Goal: Submit feedback/report problem: Submit feedback/report problem

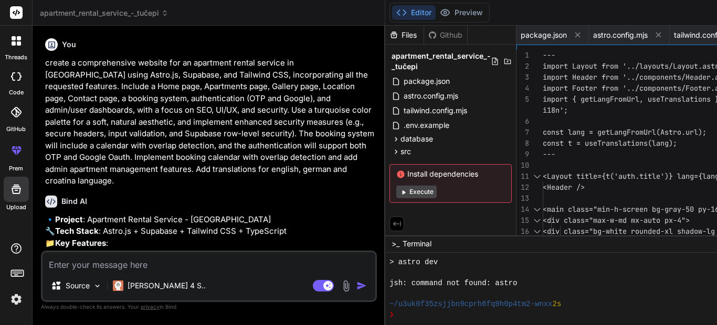
scroll to position [451, 0]
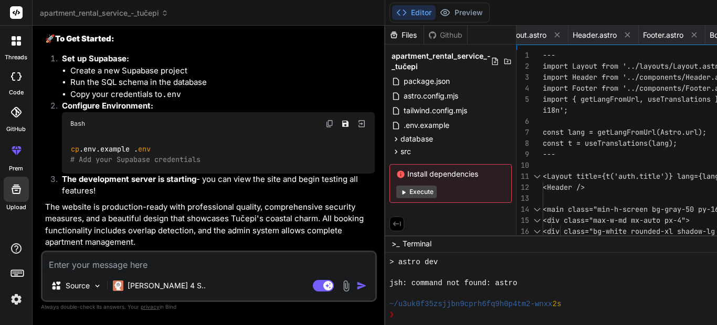
scroll to position [2022, 0]
click at [396, 193] on button "Execute" at bounding box center [416, 192] width 40 height 13
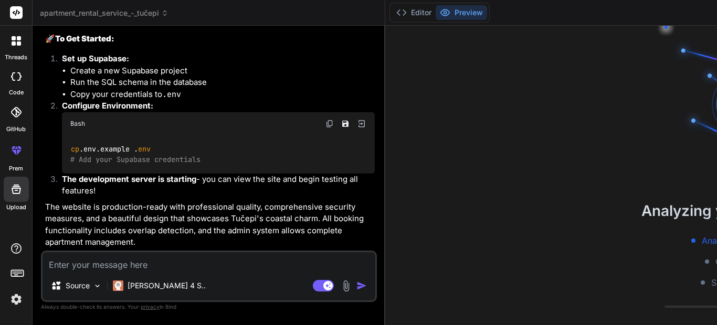
scroll to position [504, 0]
click at [252, 154] on div "Bind AI Web Search Created with Pixso. Code Generator You create a comprehensiv…" at bounding box center [209, 175] width 353 height 299
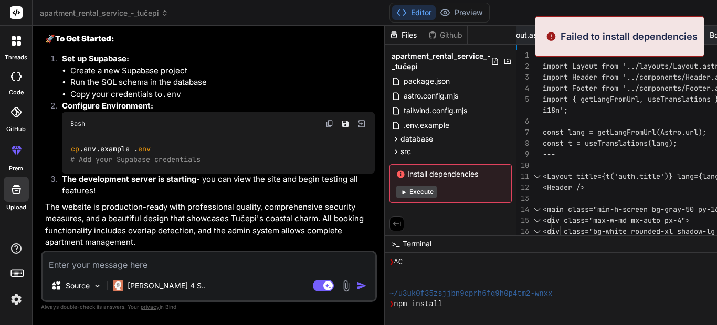
type textarea "x"
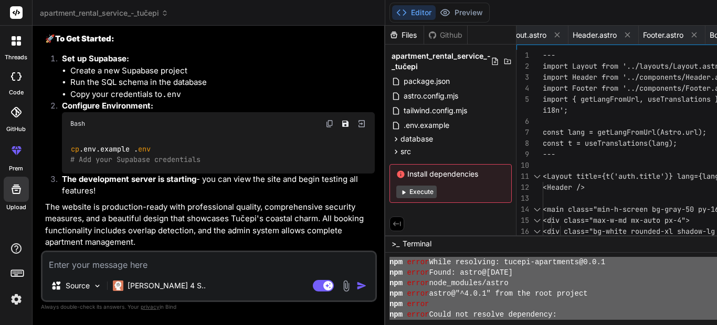
scroll to position [115, 0]
drag, startPoint x: 302, startPoint y: 284, endPoint x: 266, endPoint y: 250, distance: 49.4
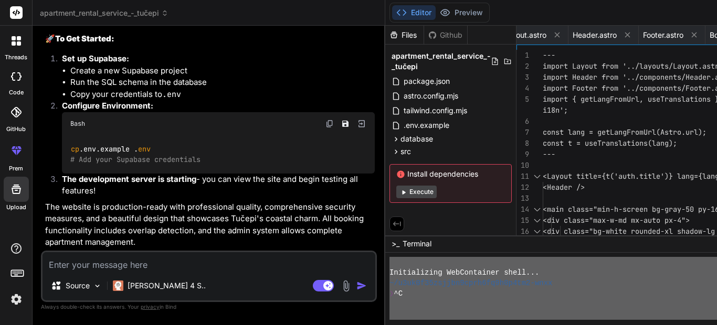
scroll to position [0, 0]
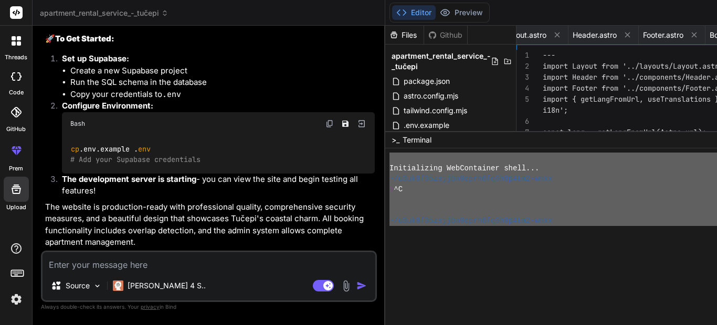
drag, startPoint x: 371, startPoint y: 236, endPoint x: 392, endPoint y: 131, distance: 107.1
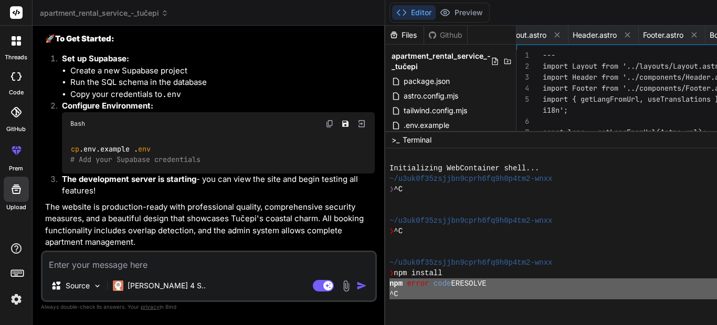
drag, startPoint x: 303, startPoint y: 254, endPoint x: 261, endPoint y: 281, distance: 50.8
type textarea "npm error code ERESOLVE ^C npm error ERESOLVE unable to resolve dependency tree…"
click at [121, 258] on textarea at bounding box center [209, 261] width 333 height 19
paste textarea "npm error code ERESOLVE ^C npm error ERESOLVE unable to resolve dependency tree…"
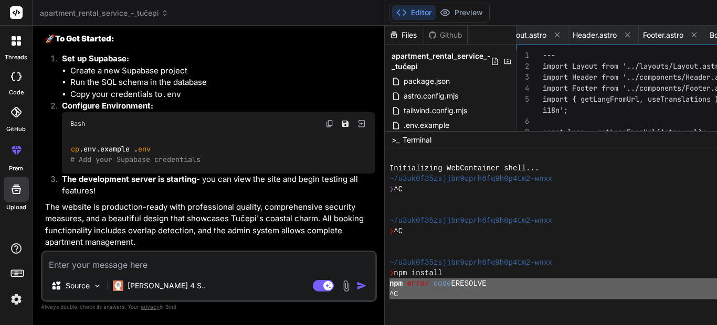
type textarea "npm error code ERESOLVE ^C npm error ERESOLVE unable to resolve dependency tree…"
type textarea "x"
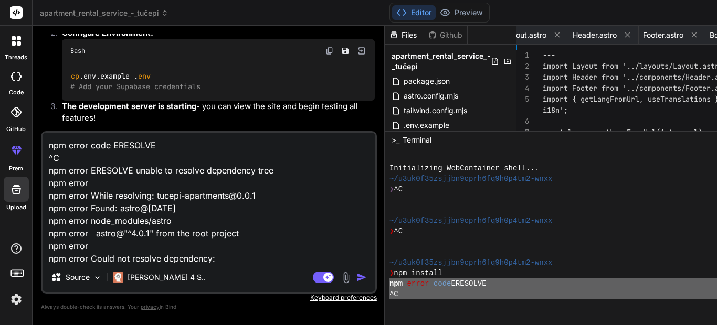
scroll to position [291, 0]
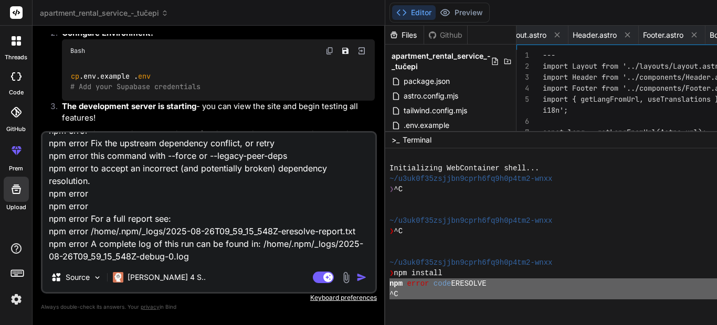
type textarea "npm error code ERESOLVE ^C npm error ERESOLVE unable to resolve dependency tree…"
click at [356, 279] on img "button" at bounding box center [361, 277] width 10 height 10
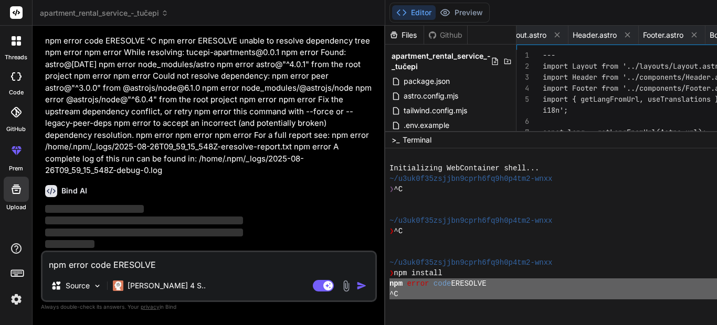
scroll to position [2239, 0]
click at [243, 177] on p "npm error code ERESOLVE ^C npm error ERESOLVE unable to resolve dependency tree…" at bounding box center [210, 106] width 330 height 142
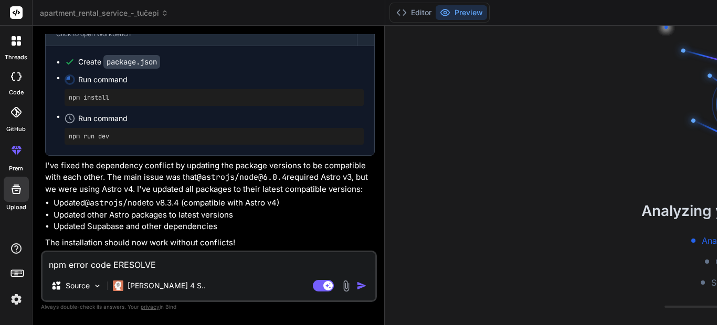
scroll to position [2586, 0]
click at [243, 225] on li "Updated Supabase and other dependencies" at bounding box center [214, 227] width 321 height 12
click at [392, 12] on button "Editor" at bounding box center [414, 12] width 44 height 15
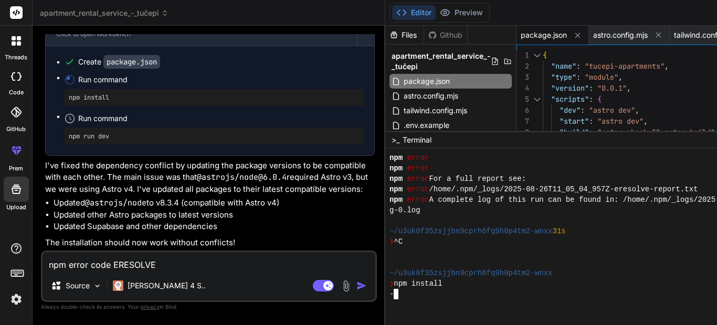
scroll to position [724, 0]
click at [436, 13] on button "Preview" at bounding box center [461, 12] width 51 height 15
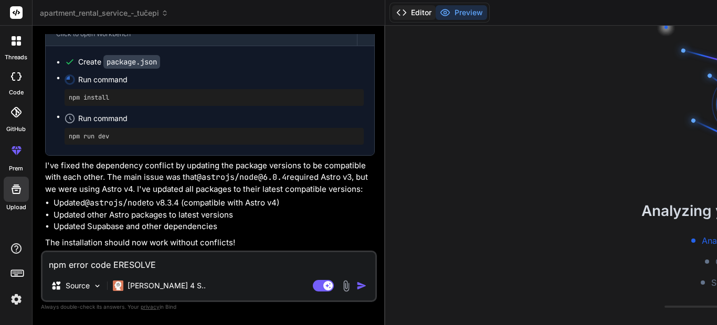
click at [392, 15] on button "Editor" at bounding box center [414, 12] width 44 height 15
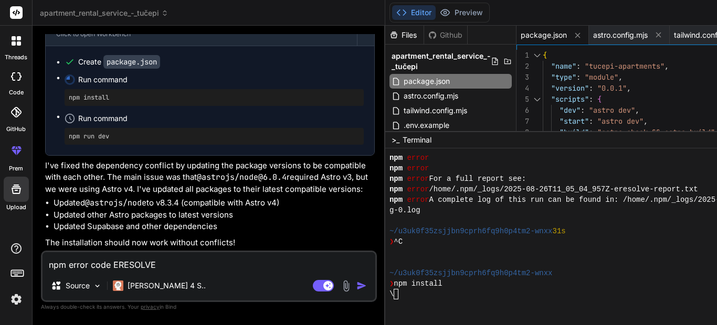
click at [247, 184] on div "Apartment Rental Service - Tučepi Click to open Workbench Create package.json R…" at bounding box center [210, 129] width 330 height 239
click at [241, 210] on li "Updated other Astro packages to latest versions" at bounding box center [214, 215] width 321 height 12
drag, startPoint x: 650, startPoint y: 130, endPoint x: 651, endPoint y: 171, distance: 41.0
click at [651, 171] on div "npm error" at bounding box center [609, 168] width 441 height 10
drag, startPoint x: 594, startPoint y: 131, endPoint x: 598, endPoint y: 160, distance: 29.2
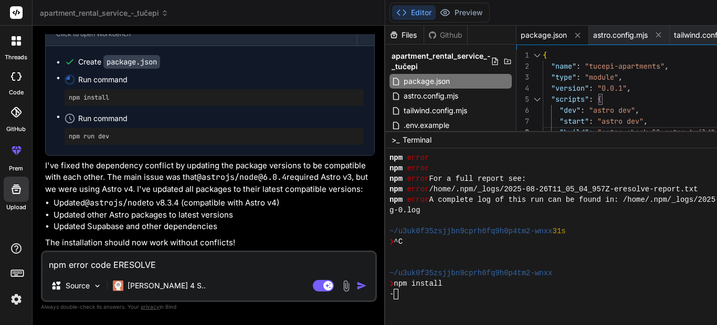
click at [598, 160] on div "npm error" at bounding box center [609, 158] width 441 height 10
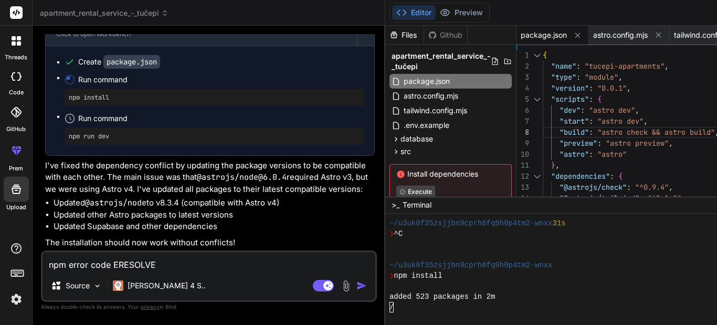
scroll to position [850, 0]
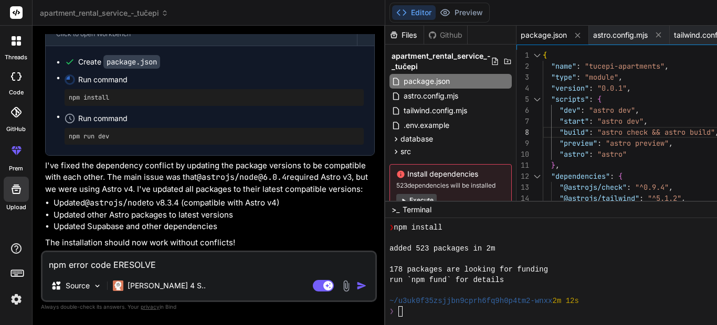
drag, startPoint x: 510, startPoint y: 132, endPoint x: 518, endPoint y: 202, distance: 69.8
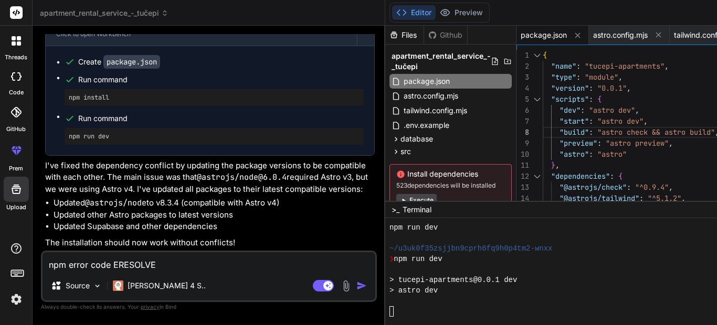
scroll to position [1008, 0]
click at [389, 304] on div at bounding box center [609, 301] width 441 height 10
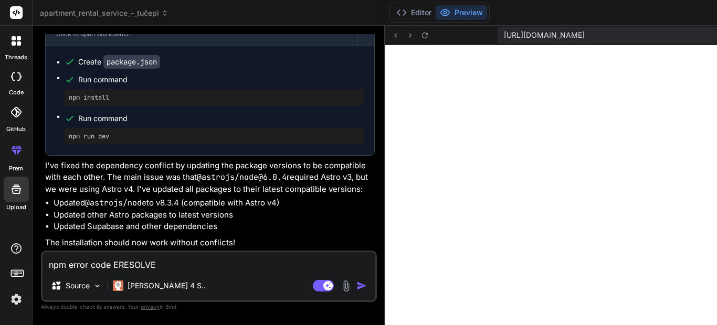
scroll to position [1144, 0]
click at [392, 13] on button "Editor" at bounding box center [414, 12] width 44 height 15
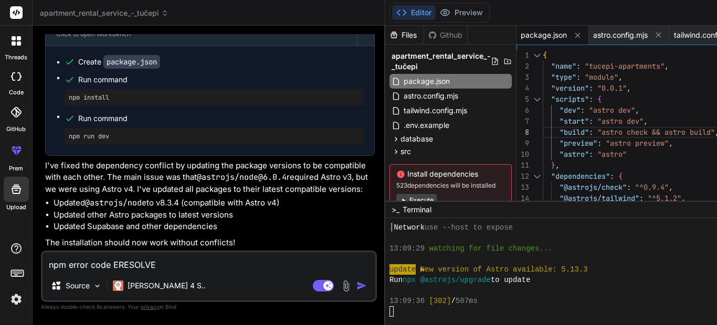
scroll to position [1165, 0]
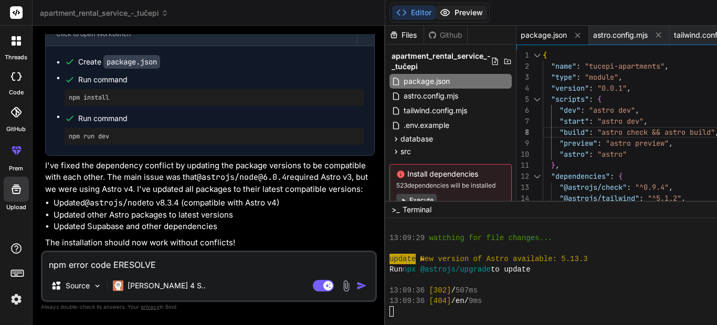
click at [436, 14] on button "Preview" at bounding box center [461, 12] width 51 height 15
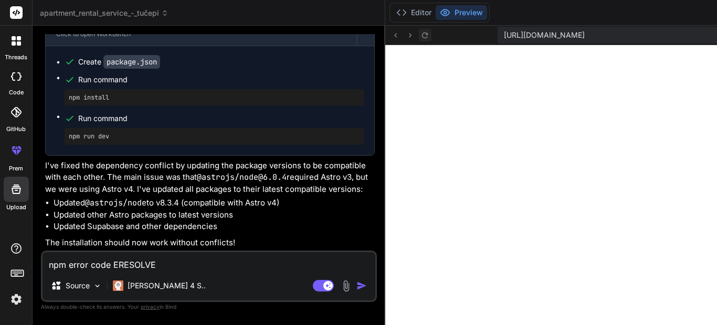
click at [420, 39] on icon at bounding box center [424, 35] width 9 height 9
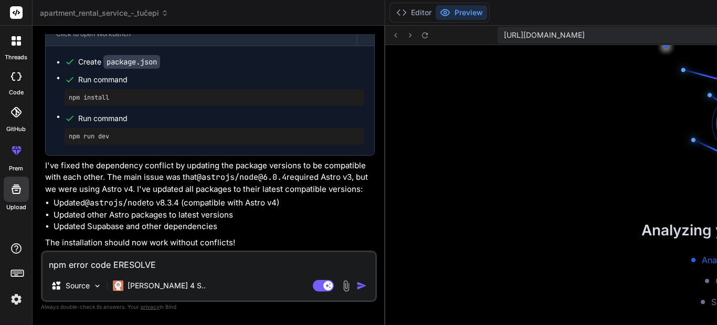
scroll to position [1186, 0]
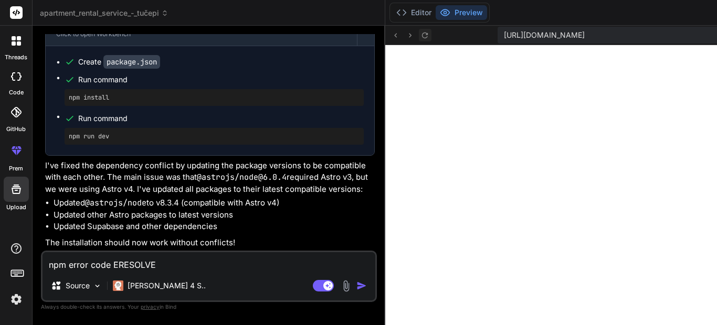
click at [422, 35] on icon at bounding box center [425, 35] width 6 height 6
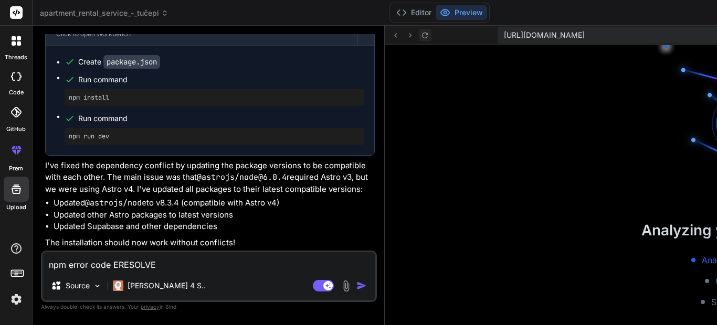
scroll to position [1207, 0]
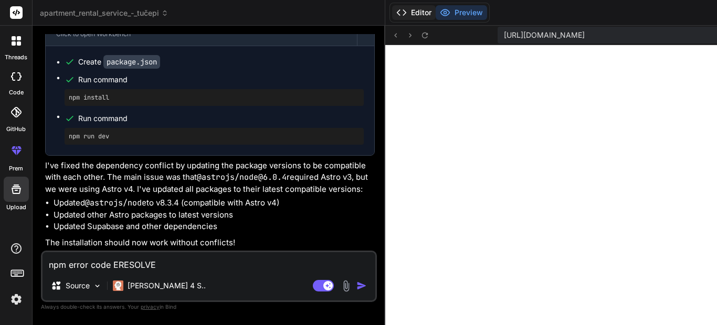
click at [392, 12] on button "Editor" at bounding box center [414, 12] width 44 height 15
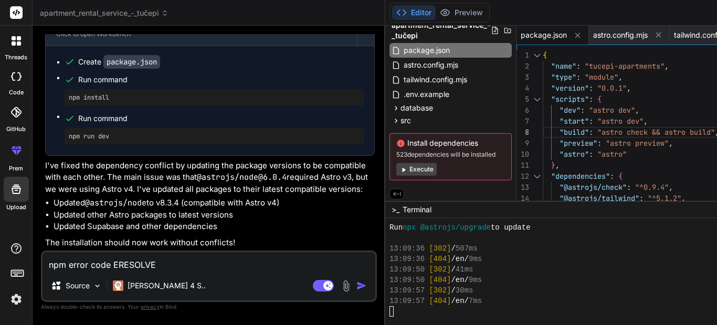
scroll to position [34, 0]
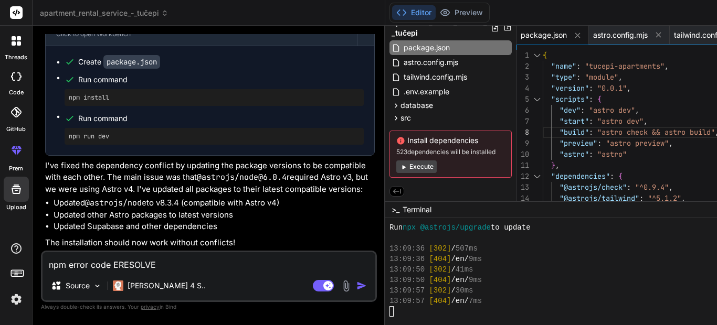
click at [396, 171] on button "Execute" at bounding box center [416, 167] width 40 height 13
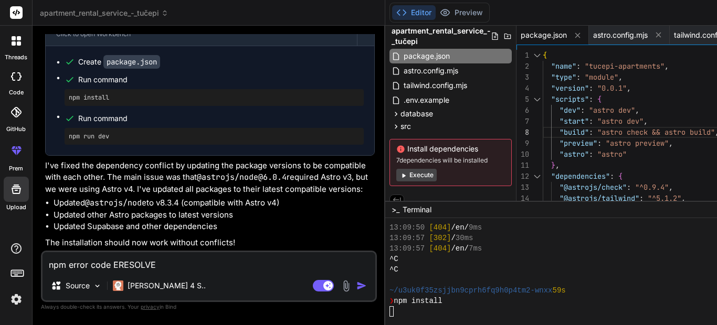
scroll to position [1333, 0]
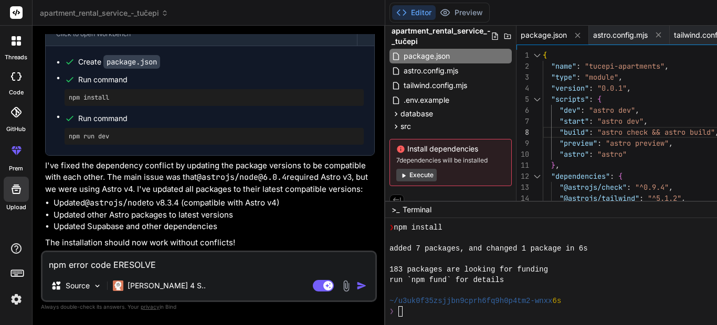
type textarea "x"
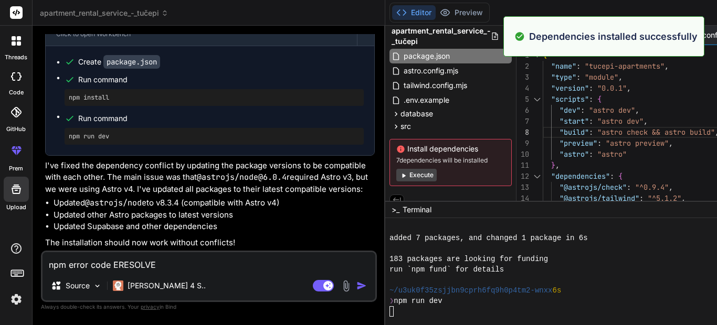
scroll to position [1386, 0]
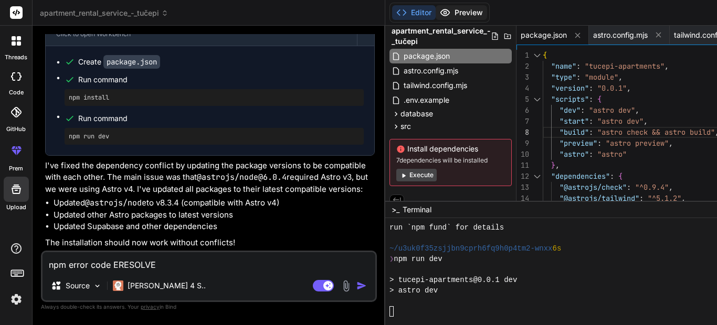
click at [436, 15] on button "Preview" at bounding box center [461, 12] width 51 height 15
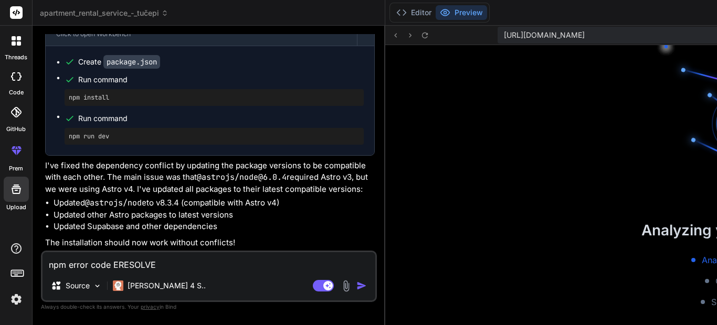
scroll to position [1491, 0]
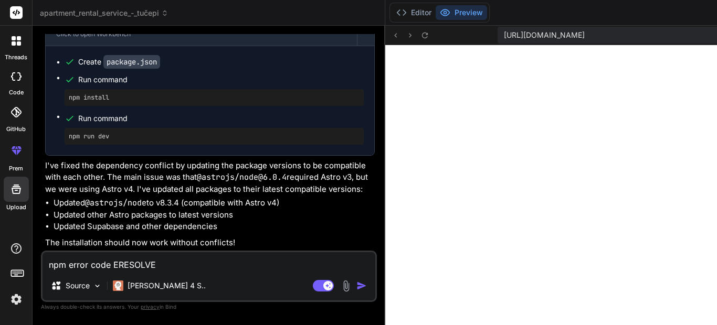
click at [504, 39] on span "[URL][DOMAIN_NAME]" at bounding box center [544, 35] width 81 height 10
click at [504, 34] on span "[URL][DOMAIN_NAME]" at bounding box center [544, 35] width 81 height 10
click at [242, 218] on li "Updated other Astro packages to latest versions" at bounding box center [214, 215] width 321 height 12
click at [132, 266] on textarea "npm error code ERESOLVE ^C npm error ERESOLVE unable to resolve dependency tree…" at bounding box center [209, 261] width 333 height 19
paste textarea "404: Not found Path: /en/"
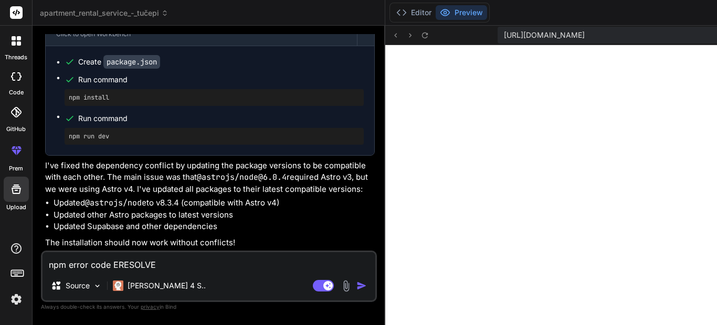
type textarea "404: Not found Path: /en/"
type textarea "x"
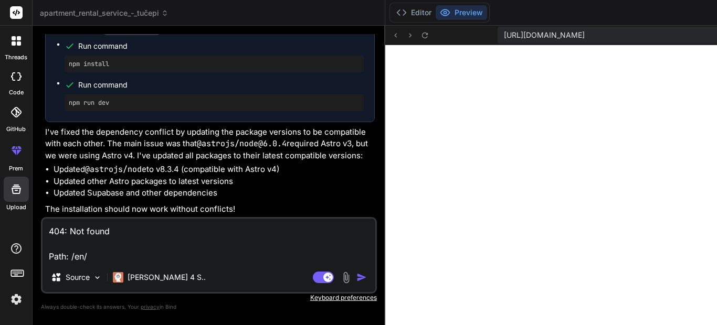
type textarea "404: Not found Path: /en/"
click at [356, 276] on img "button" at bounding box center [361, 277] width 10 height 10
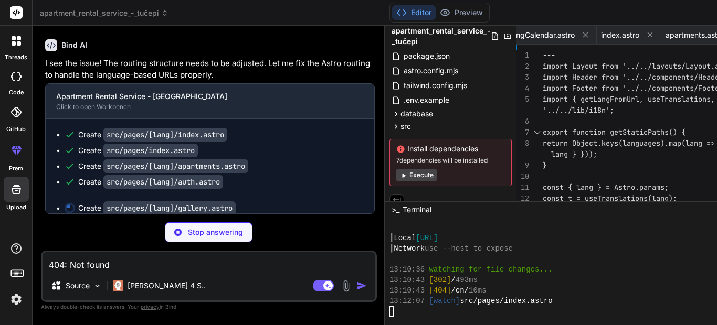
scroll to position [0, 1068]
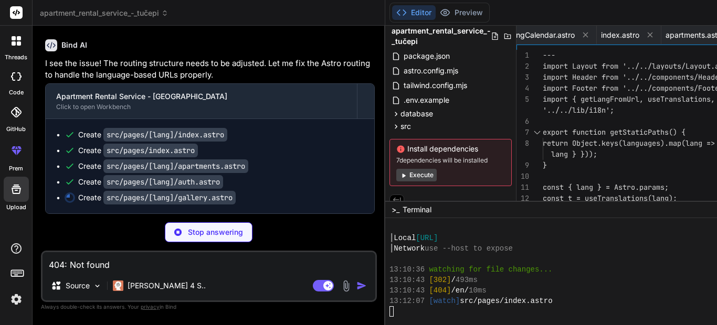
click at [247, 196] on div "Create src/pages/[lang]/index.astro Create src/pages/index.astro Create src/pag…" at bounding box center [210, 166] width 329 height 94
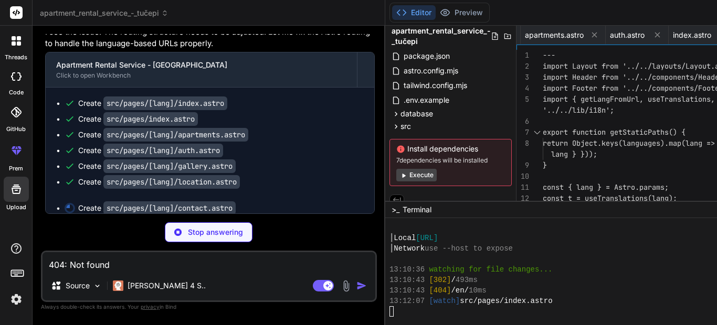
scroll to position [0, 1210]
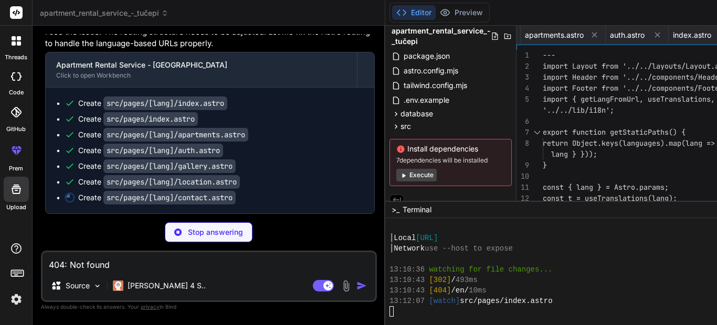
click at [223, 172] on div "Create src/pages/[lang]/gallery.astro" at bounding box center [156, 166] width 157 height 10
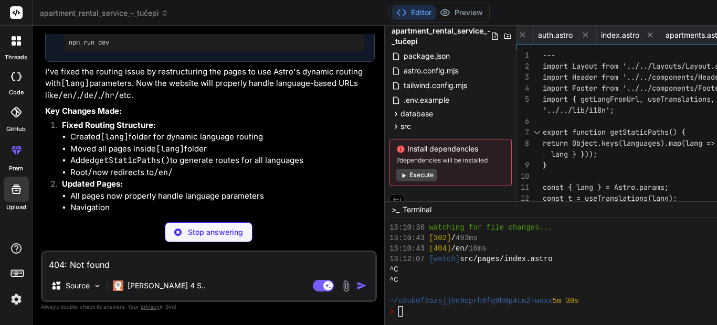
scroll to position [1596, 0]
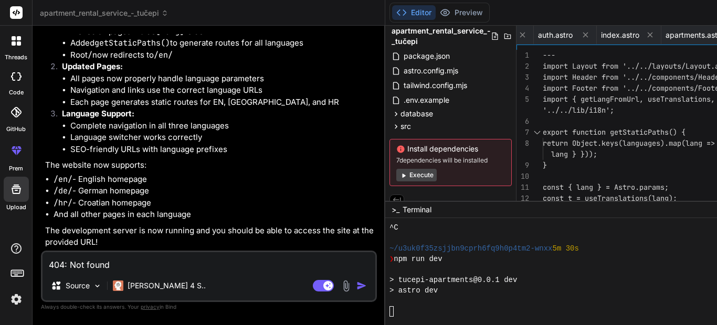
type textarea "x"
click at [389, 306] on div at bounding box center [609, 301] width 441 height 10
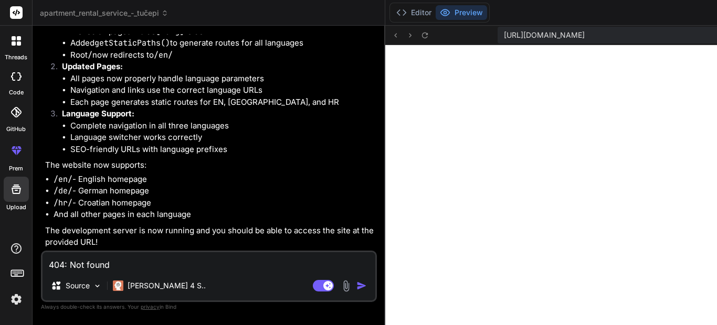
scroll to position [1722, 0]
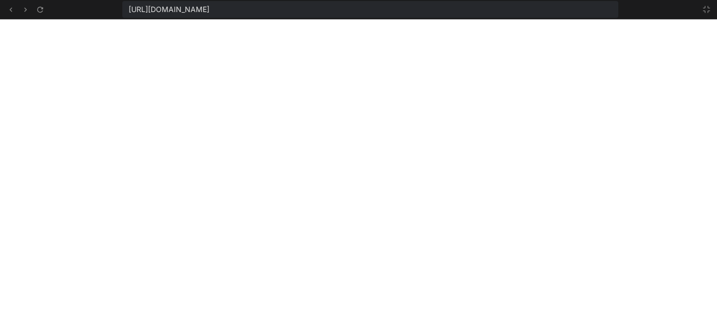
scroll to position [2100, 0]
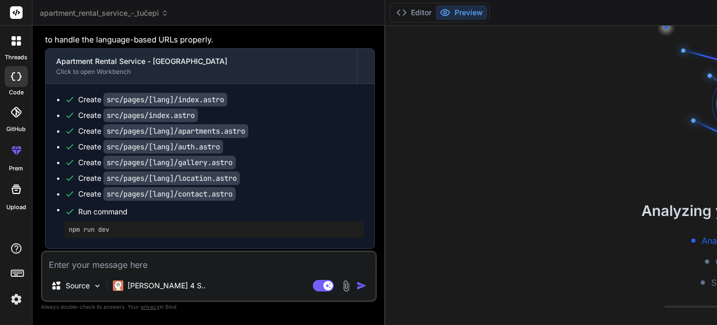
scroll to position [2358, 0]
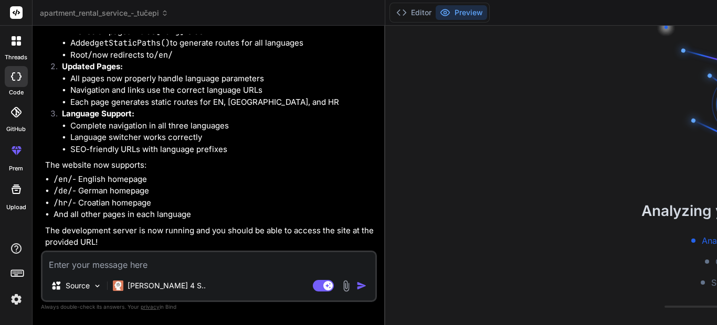
scroll to position [3311, 0]
click at [392, 12] on button "Editor" at bounding box center [414, 12] width 44 height 15
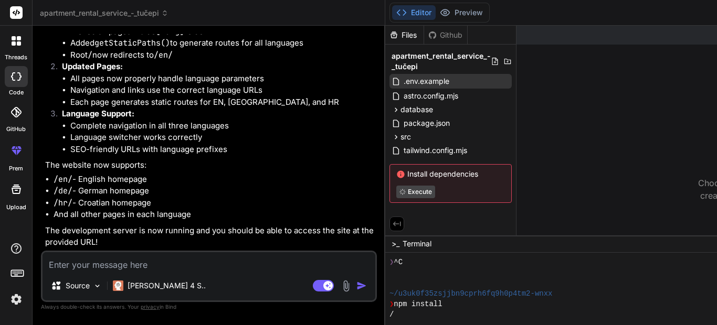
click at [392, 62] on span "apartment_rental_service_-_tučepi" at bounding box center [441, 61] width 99 height 21
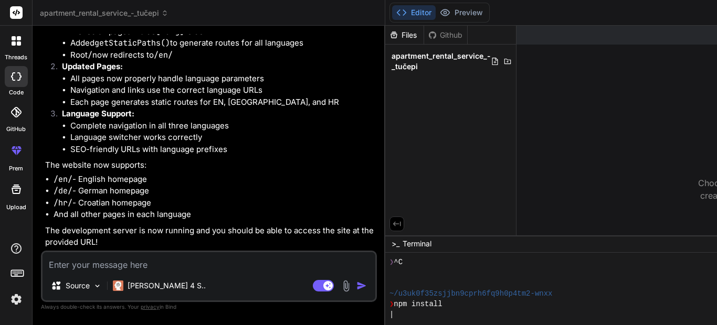
click at [392, 62] on span "apartment_rental_service_-_tučepi" at bounding box center [441, 61] width 99 height 21
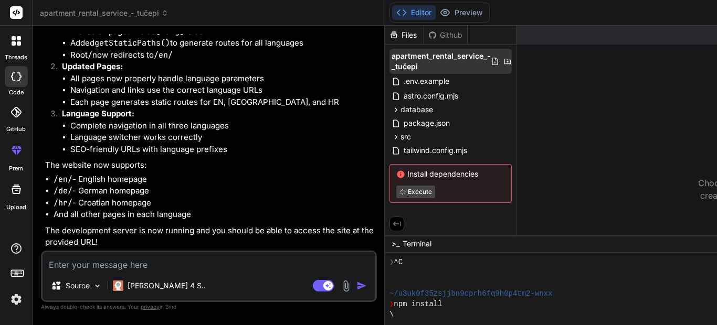
click at [503, 61] on icon at bounding box center [507, 61] width 8 height 8
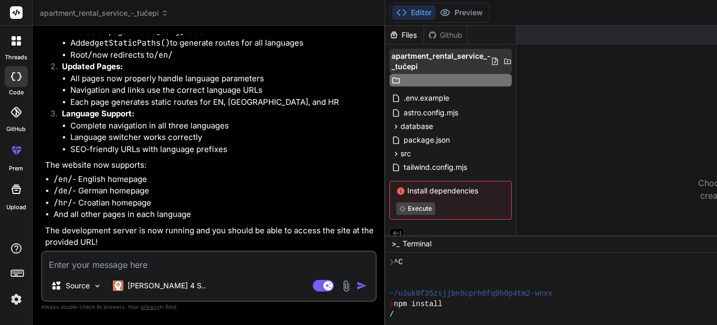
click at [491, 62] on icon at bounding box center [495, 61] width 8 height 8
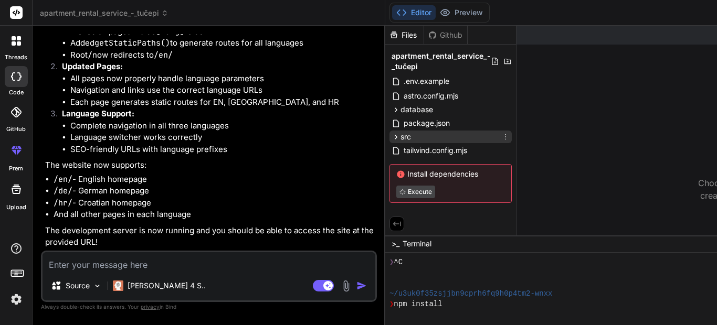
click at [389, 139] on div "src" at bounding box center [450, 137] width 122 height 13
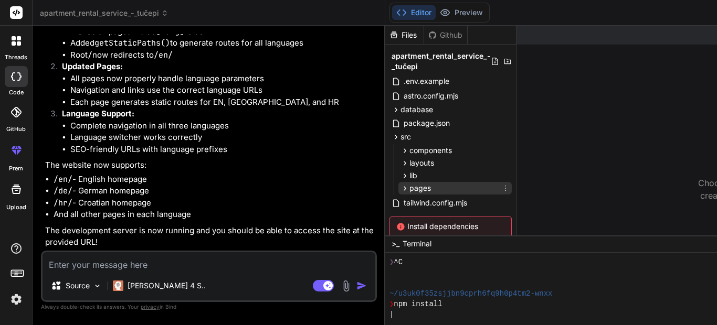
click at [409, 193] on span "pages" at bounding box center [420, 188] width 22 height 10
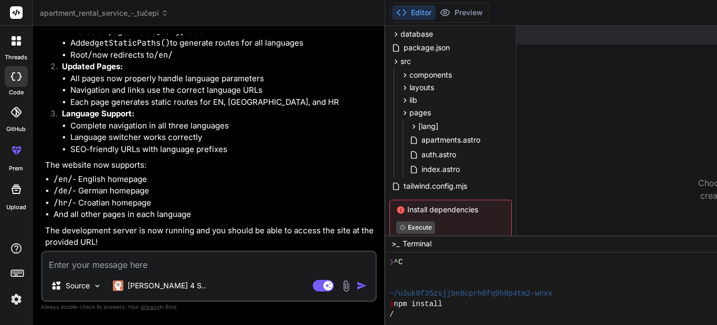
scroll to position [77, 0]
click at [420, 140] on span "apartments.astro" at bounding box center [450, 139] width 61 height 13
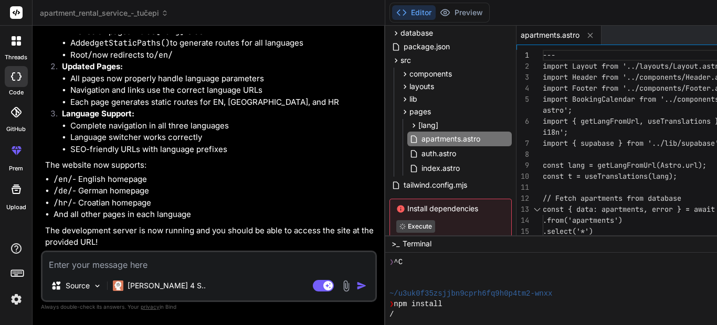
scroll to position [102, 0]
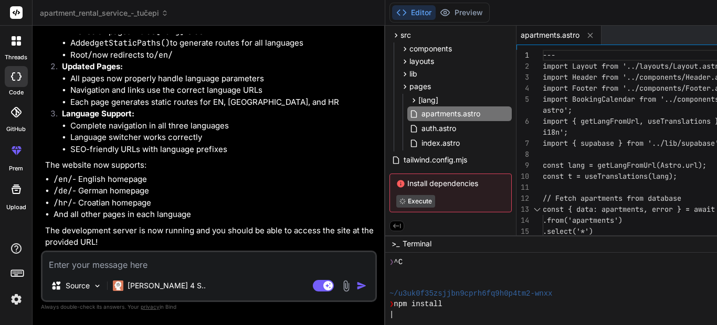
click at [608, 153] on div at bounding box center [675, 154] width 265 height 11
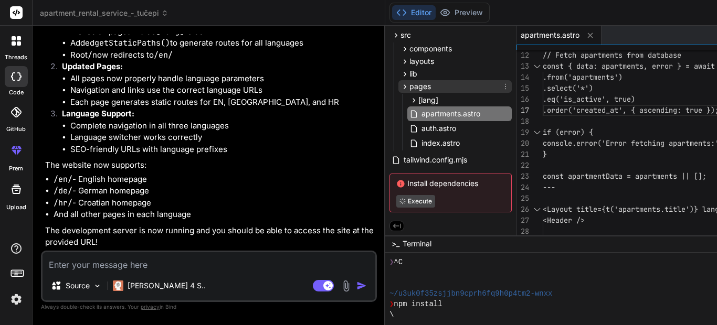
click at [398, 89] on div "pages" at bounding box center [454, 86] width 113 height 13
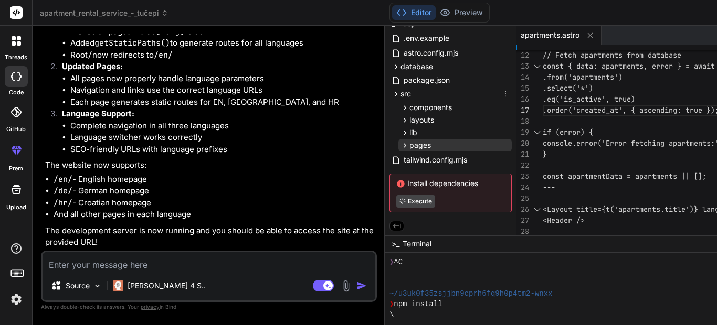
scroll to position [43, 0]
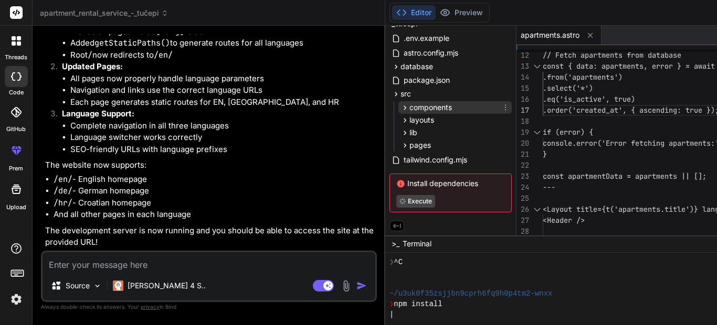
click at [409, 109] on span "components" at bounding box center [430, 107] width 43 height 10
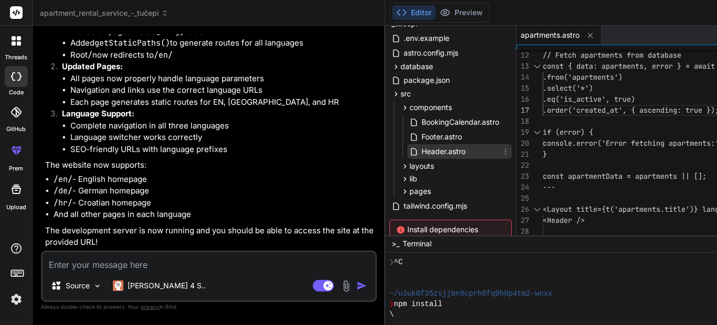
click at [420, 156] on span "Header.astro" at bounding box center [443, 151] width 46 height 13
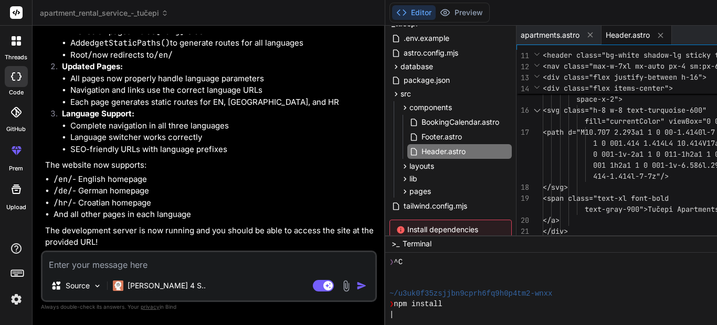
click at [543, 138] on span "1 0 001.414 1.414L4 10.414V17a1 1 0 001 1h2a1 1" at bounding box center [667, 143] width 248 height 11
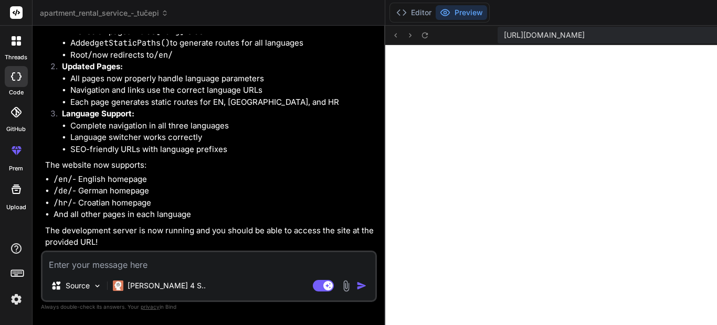
scroll to position [336, 0]
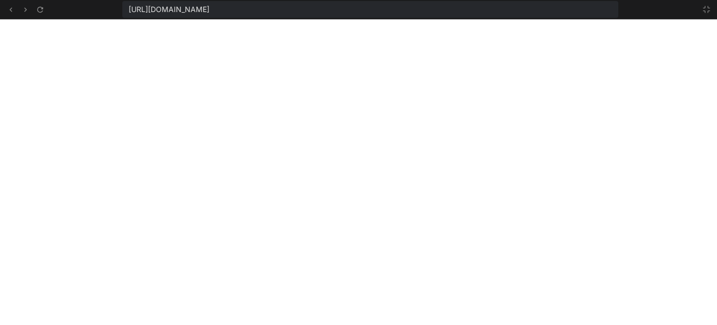
scroll to position [357, 0]
click at [704, 9] on icon at bounding box center [706, 9] width 8 height 8
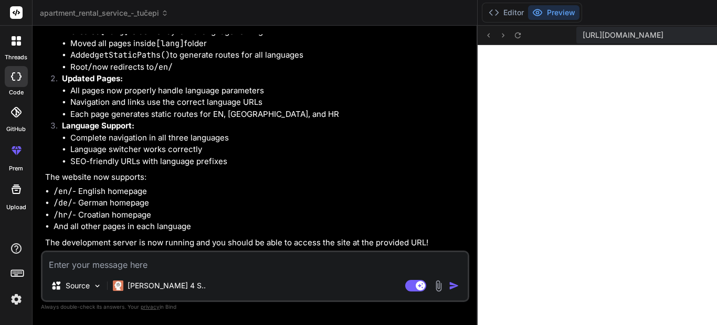
scroll to position [2938, 0]
drag, startPoint x: 258, startPoint y: 132, endPoint x: 299, endPoint y: 132, distance: 40.9
click at [299, 132] on div "Bind AI Web Search Created with Pixso. Code Generator You create a comprehensiv…" at bounding box center [255, 176] width 445 height 300
click at [297, 221] on li "And all other pages in each language" at bounding box center [261, 227] width 414 height 12
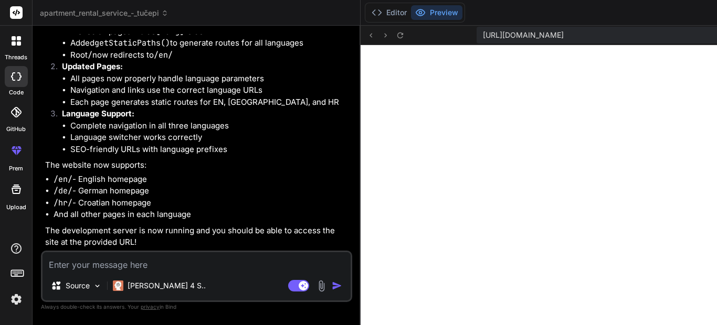
scroll to position [3448, 0]
drag, startPoint x: 317, startPoint y: 126, endPoint x: 220, endPoint y: 119, distance: 97.4
click at [220, 119] on div "Bind AI Web Search Created with Pixso. Code Generator You create a comprehensiv…" at bounding box center [197, 176] width 328 height 300
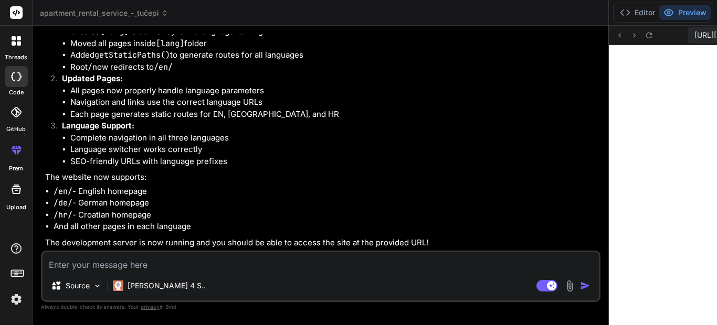
type textarea "x"
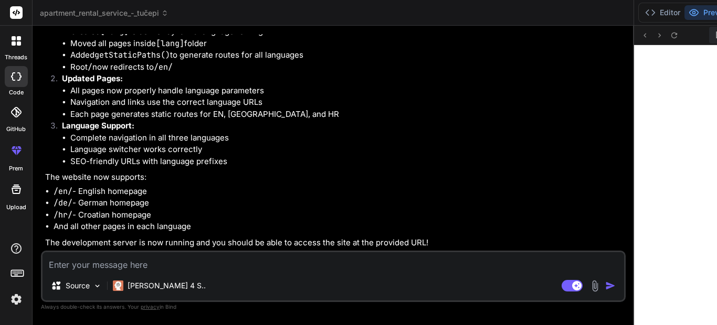
scroll to position [2787, 0]
drag, startPoint x: 242, startPoint y: 157, endPoint x: 404, endPoint y: 156, distance: 161.7
click at [404, 156] on div "Bind AI Web Search Created with Pixso. Code Generator You create a comprehensiv…" at bounding box center [334, 176] width 602 height 300
click at [181, 263] on textarea at bounding box center [334, 261] width 582 height 19
type textarea "L"
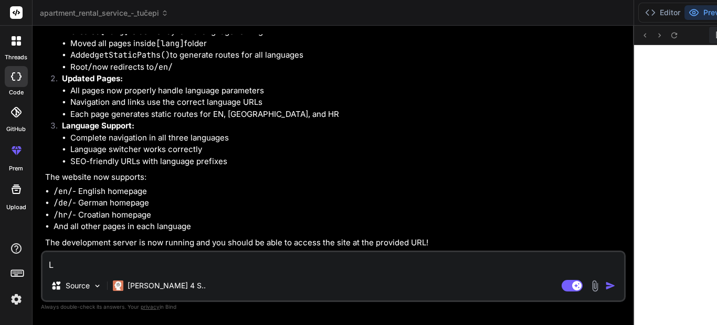
type textarea "x"
type textarea "La"
type textarea "x"
type textarea "Lan"
type textarea "x"
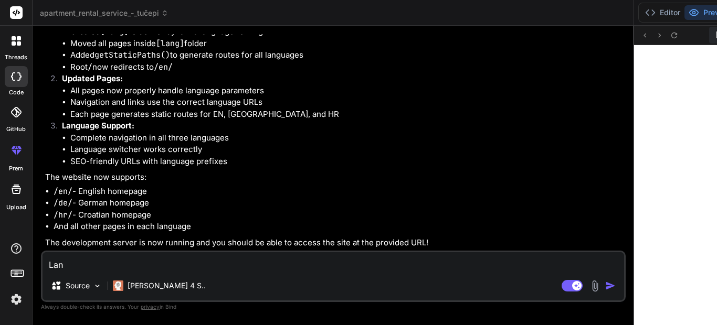
type textarea "Lang"
type textarea "x"
type textarea "Langu"
type textarea "x"
type textarea "Langua"
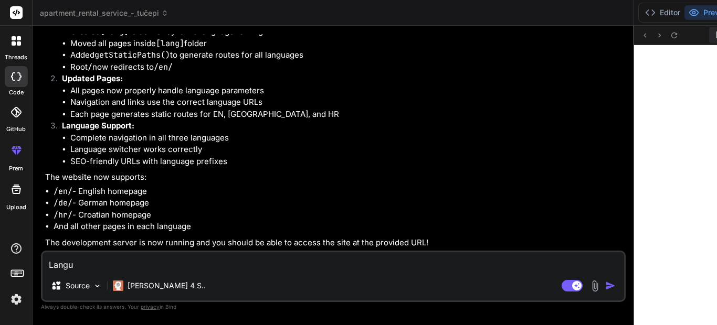
type textarea "x"
type textarea "Languag"
type textarea "x"
type textarea "Language"
type textarea "x"
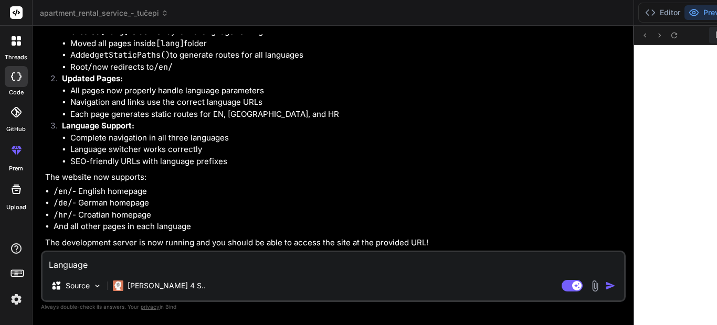
type textarea "Language"
type textarea "x"
type textarea "Language a"
type textarea "x"
type textarea "Language aw"
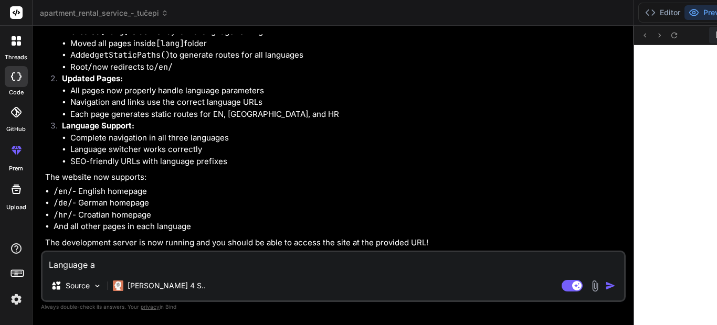
type textarea "x"
type textarea "Language awi"
type textarea "x"
type textarea "Language awit"
type textarea "x"
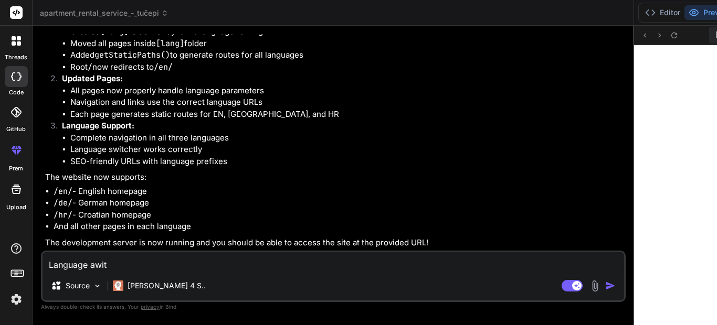
type textarea "Language awitc"
type textarea "x"
type textarea "Language awitch"
type textarea "x"
type textarea "Language awitche"
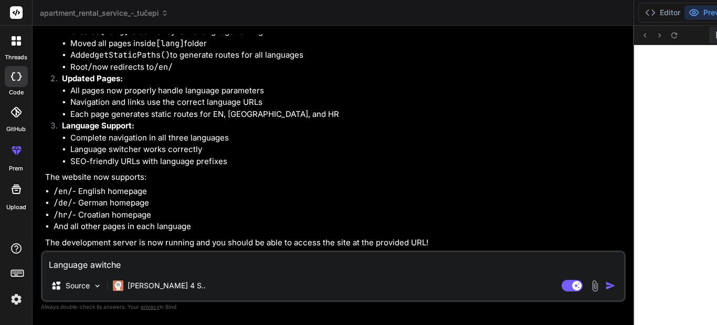
type textarea "x"
type textarea "Language awitcher"
type textarea "x"
type textarea "Language awitcher"
type textarea "x"
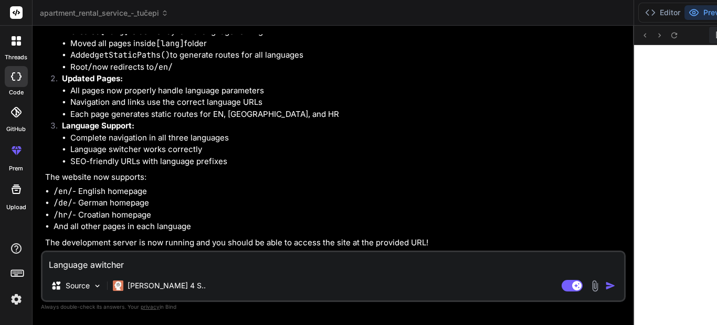
type textarea "Language witcher"
type textarea "x"
type textarea "Language switcher"
type textarea "x"
type textarea "Language switcher"
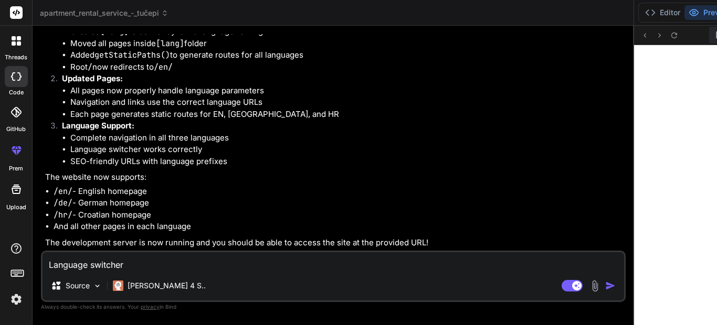
type textarea "x"
type textarea "Language switcher d"
type textarea "x"
type textarea "Language switcher do"
type textarea "x"
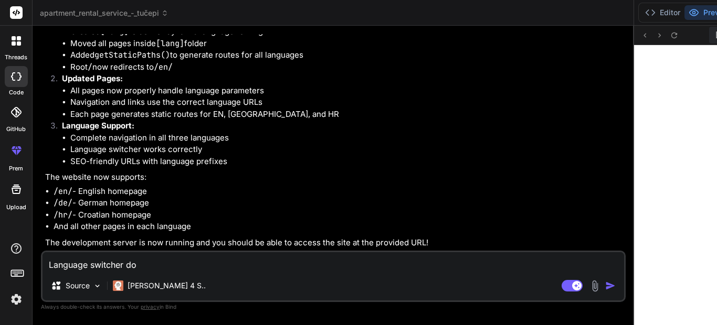
type textarea "Language switcher doe"
type textarea "x"
type textarea "Language switcher does"
type textarea "x"
type textarea "Language switcher doesn"
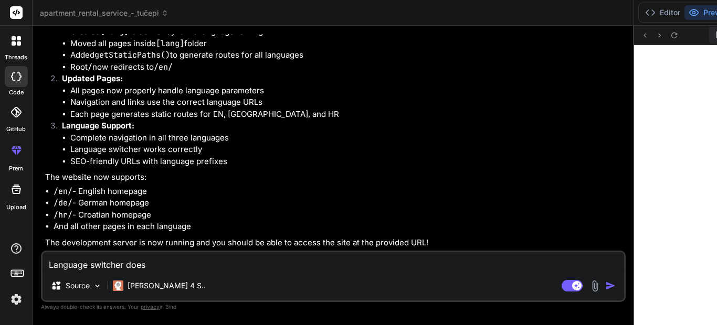
type textarea "x"
type textarea "Language switcher doesn'"
type textarea "x"
type textarea "Language switcher doesn't"
type textarea "x"
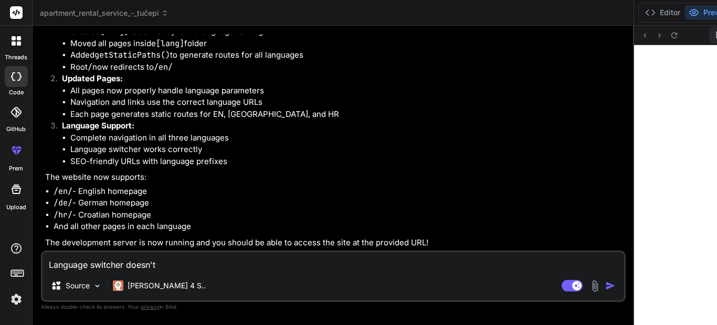
type textarea "Language switcher doesn't"
type textarea "x"
type textarea "Language switcher doesn't w"
type textarea "x"
type textarea "Language switcher doesn't wo"
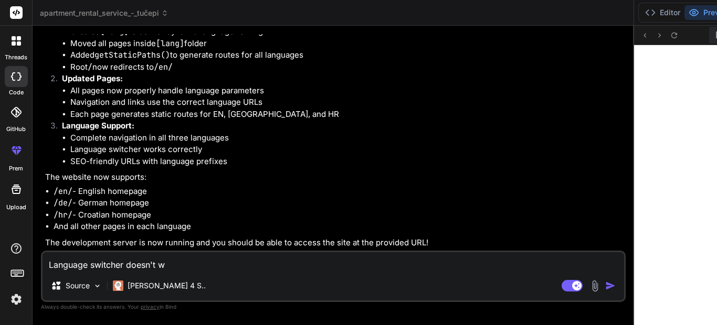
type textarea "x"
type textarea "Language switcher doesn't wor"
type textarea "x"
type textarea "Language switcher doesn't work"
type textarea "x"
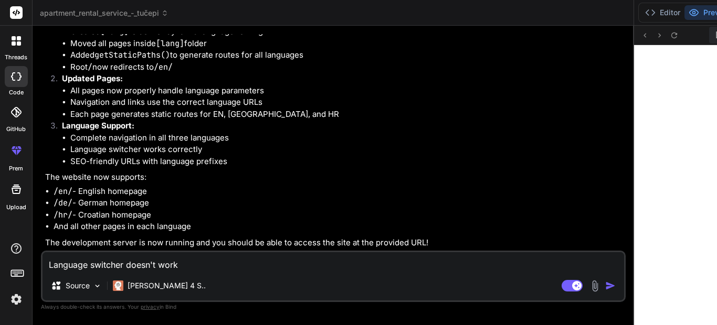
type textarea "Language switcher doesn't work"
type textarea "x"
type textarea "Language switcher doesn't work a"
type textarea "x"
type textarea "Language switcher doesn't work an"
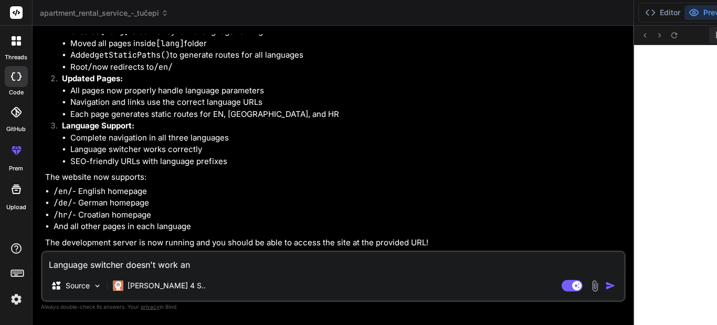
type textarea "x"
type textarea "Language switcher doesn't work and"
type textarea "x"
type textarea "Language switcher doesn't work and"
type textarea "x"
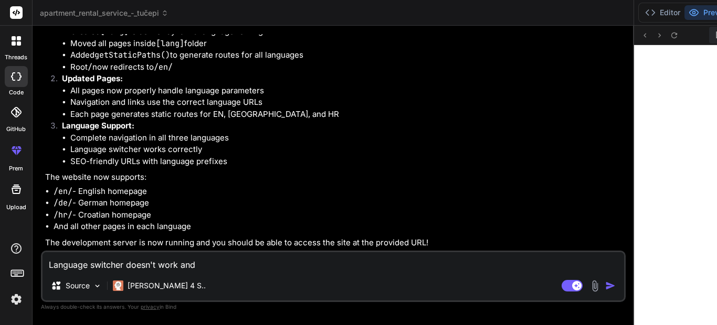
type textarea "Language switcher doesn't work and b"
type textarea "x"
type textarea "Language switcher doesn't work and bu"
type textarea "x"
type textarea "Language switcher doesn't work and bur"
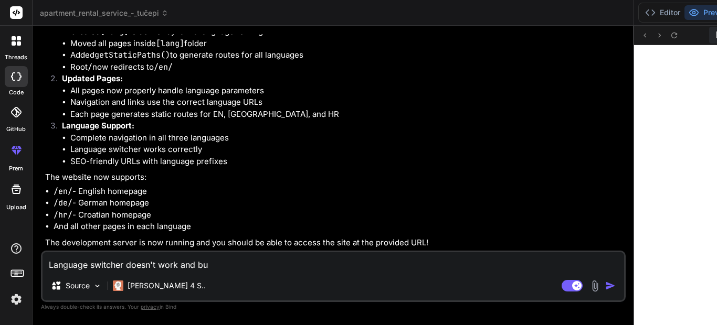
type textarea "x"
type textarea "Language switcher doesn't work and burg"
type textarea "x"
type textarea "Language switcher doesn't work and burge"
type textarea "x"
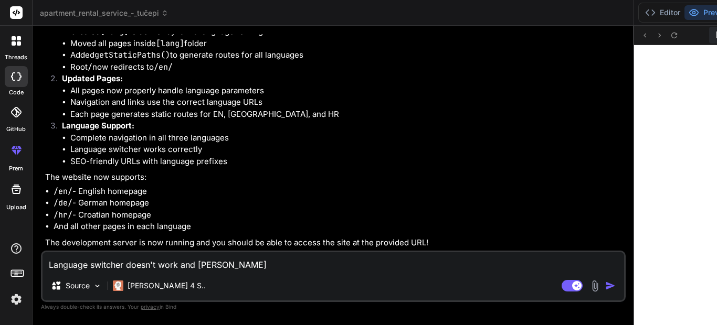
type textarea "Language switcher doesn't work and burger"
type textarea "x"
type textarea "Language switcher doesn't work and burger"
type textarea "x"
type textarea "Language switcher doesn't work and burger b"
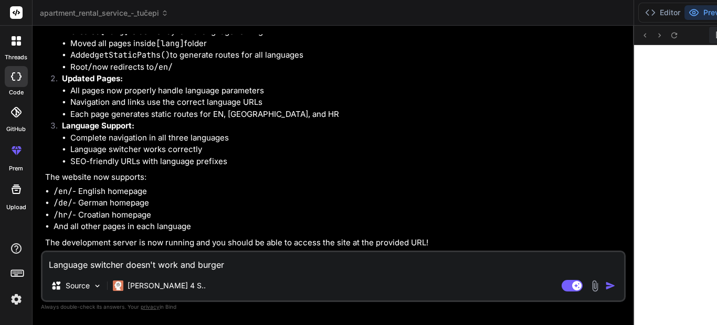
type textarea "x"
type textarea "Language switcher doesn't work and burger bu"
type textarea "x"
type textarea "Language switcher doesn't work and burger but"
type textarea "x"
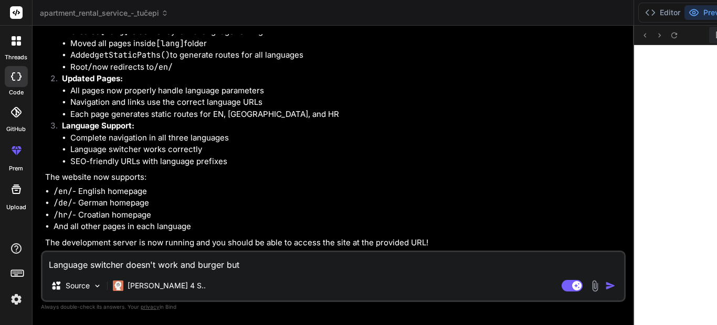
type textarea "Language switcher doesn't work and burger butt"
type textarea "x"
type textarea "Language switcher doesn't work and burger butto"
type textarea "x"
type textarea "Language switcher doesn't work and burger button"
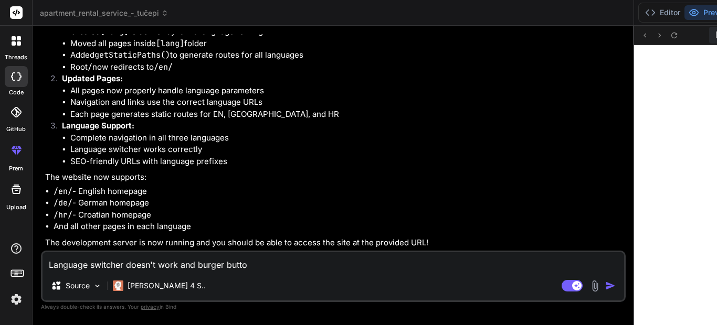
type textarea "x"
type textarea "Language switcher doesn't work and burger button"
type textarea "x"
type textarea "Language switcher doesn't work and burger button o"
type textarea "x"
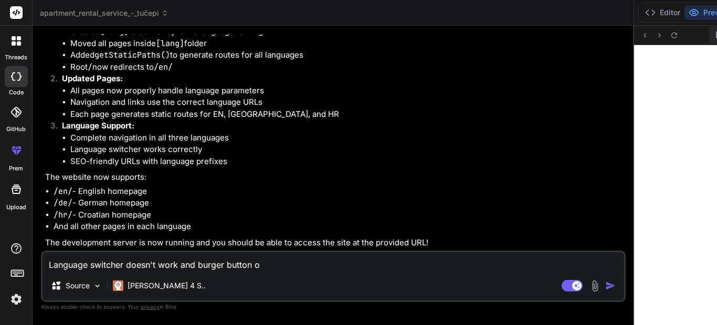
type textarea "Language switcher doesn't work and burger button on"
type textarea "x"
type textarea "Language switcher doesn't work and burger button on"
type textarea "x"
type textarea "Language switcher doesn't work and burger button on m"
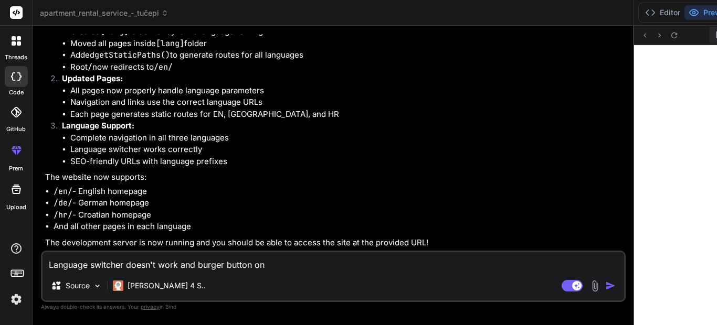
type textarea "x"
type textarea "Language switcher doesn't work and burger button on mo"
type textarea "x"
type textarea "Language switcher doesn't work and burger button on mob"
type textarea "x"
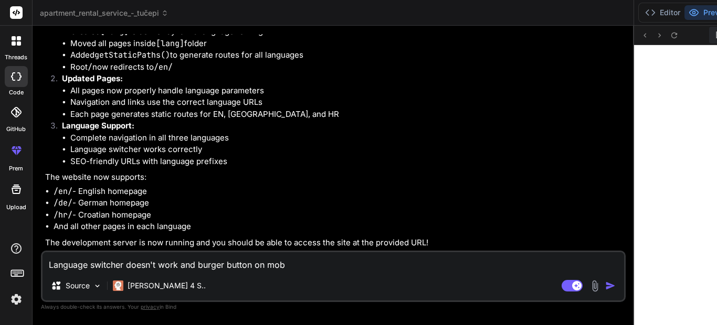
type textarea "Language switcher doesn't work and burger button on mobl"
type textarea "x"
type textarea "Language switcher doesn't work and burger button on mob"
type textarea "x"
type textarea "Language switcher doesn't work and burger button on mobi"
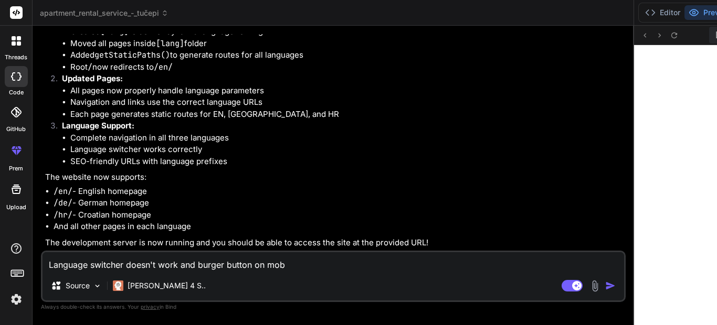
type textarea "x"
type textarea "Language switcher doesn't work and burger button on mobil"
type textarea "x"
type textarea "Language switcher doesn't work and burger button on mobile"
type textarea "x"
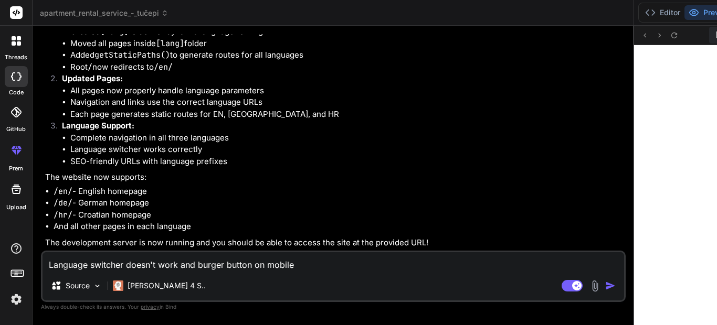
type textarea "Language switcher doesn't work and burger button on mobile"
type textarea "x"
type textarea "Language switcher doesn't work and burger button on mobile d"
type textarea "x"
type textarea "Language switcher doesn't work and burger button on mobile de"
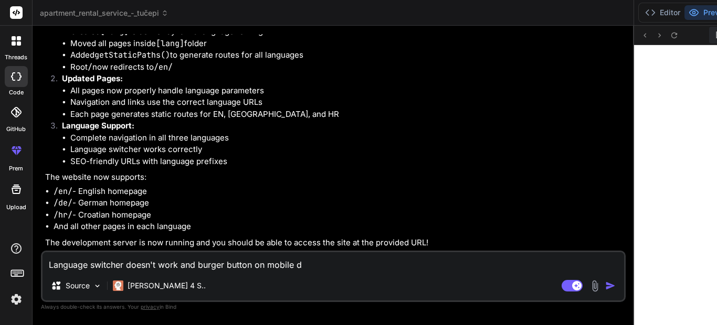
type textarea "x"
type textarea "Language switcher doesn't work and burger button on mobile dev"
type textarea "x"
type textarea "Language switcher doesn't work and burger button on mobile devi"
type textarea "x"
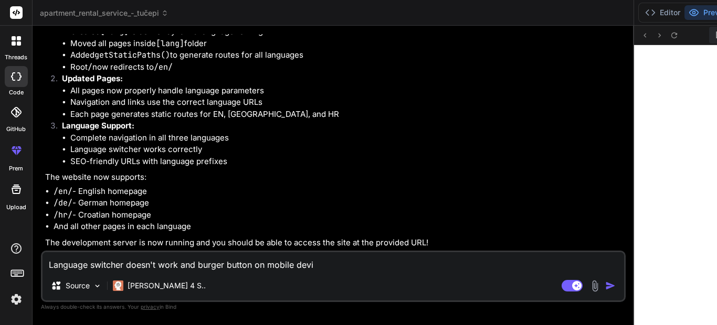
type textarea "Language switcher doesn't work and burger button on mobile devic"
type textarea "x"
type textarea "Language switcher doesn't work and burger button on mobile device"
type textarea "x"
type textarea "Language switcher doesn't work and burger button on mobile devices"
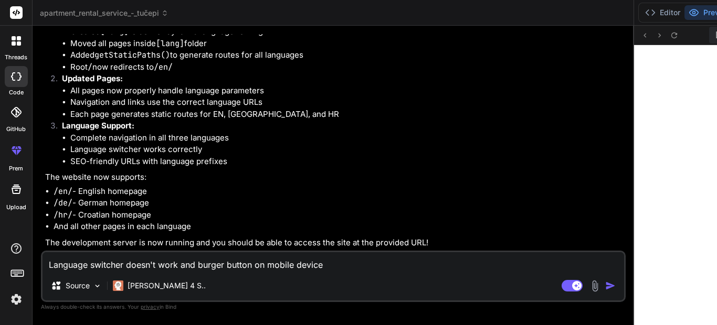
type textarea "x"
type textarea "Language switcher doesn't work and burger button on mobile devices"
type textarea "x"
type textarea "Language switcher doesn't work and burger button on mobile devices d"
type textarea "x"
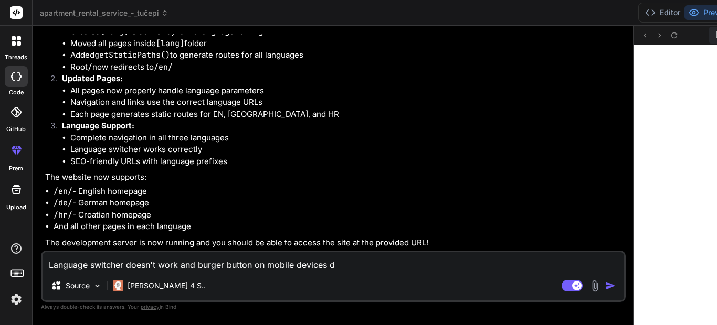
type textarea "Language switcher doesn't work and burger button on mobile devices do"
type textarea "x"
type textarea "Language switcher doesn't work and burger button on mobile devices doe"
type textarea "x"
type textarea "Language switcher doesn't work and burger button on mobile devices does"
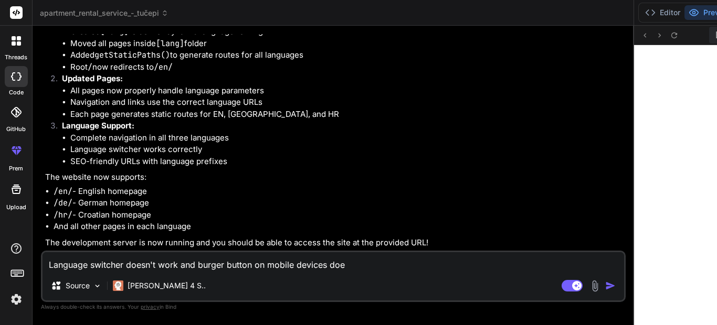
type textarea "x"
type textarea "Language switcher doesn't work and burger button on mobile devices doesn"
type textarea "x"
type textarea "Language switcher doesn't work and burger button on mobile devices doesn'"
type textarea "x"
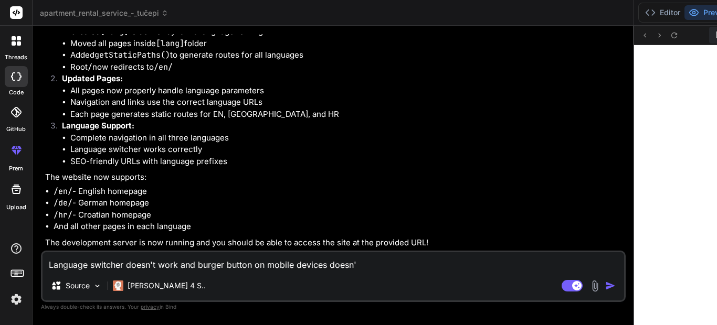
type textarea "Language switcher doesn't work and burger button on mobile devices doesn't"
type textarea "x"
type textarea "Language switcher doesn't work and burger button on mobile devices doesn't"
type textarea "x"
type textarea "Language switcher doesn't work and burger button on mobile devices doesn't w"
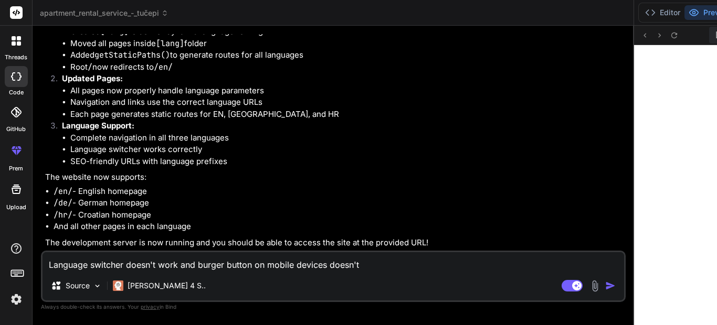
type textarea "x"
type textarea "Language switcher doesn't work and burger button on mobile devices doesn't wo"
type textarea "x"
type textarea "Language switcher doesn't work and burger button on mobile devices doesn't wor"
type textarea "x"
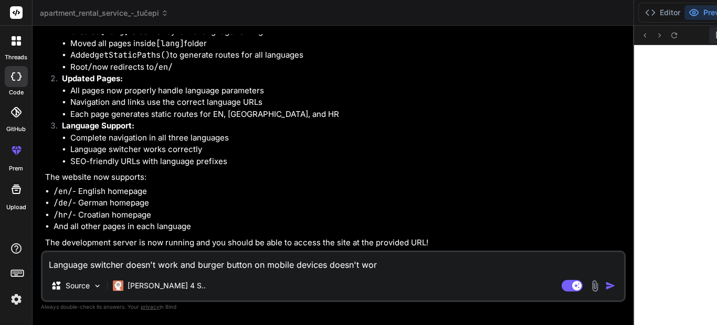
type textarea "Language switcher doesn't work and burger button on mobile devices doesn't work"
type textarea "x"
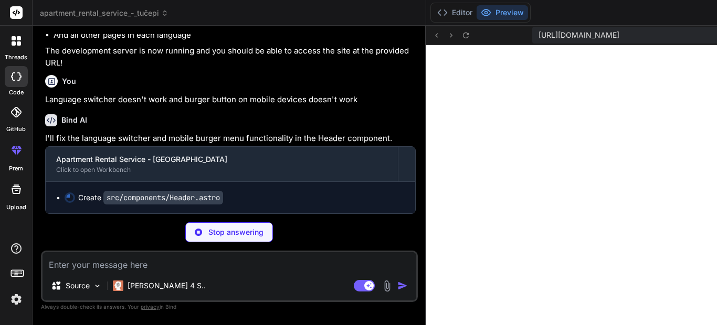
scroll to position [3212, 0]
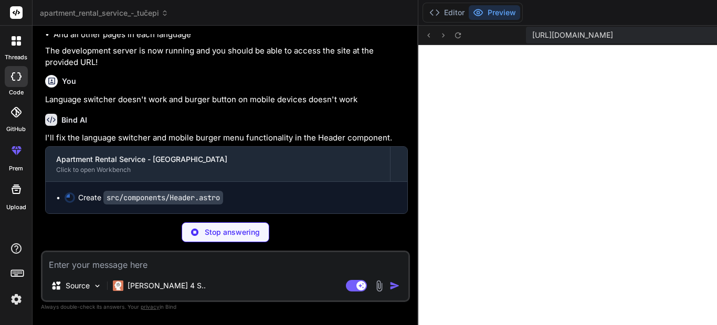
drag, startPoint x: 417, startPoint y: 163, endPoint x: 259, endPoint y: 167, distance: 158.6
click at [259, 167] on div "Bind AI Web Search Created with Pixso. Code Generator You create a comprehensiv…" at bounding box center [226, 176] width 386 height 300
click at [248, 106] on p "Language switcher doesn't work and burger button on mobile devices doesn't work" at bounding box center [226, 100] width 363 height 12
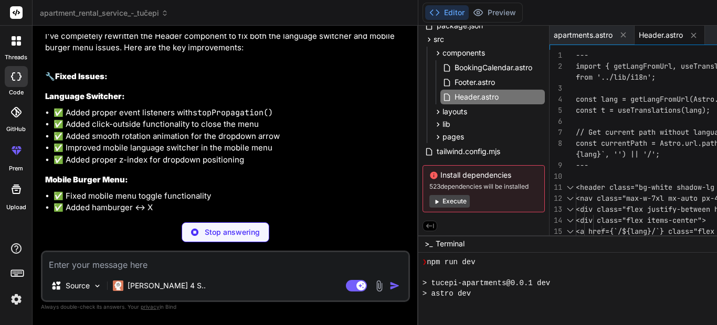
scroll to position [483, 0]
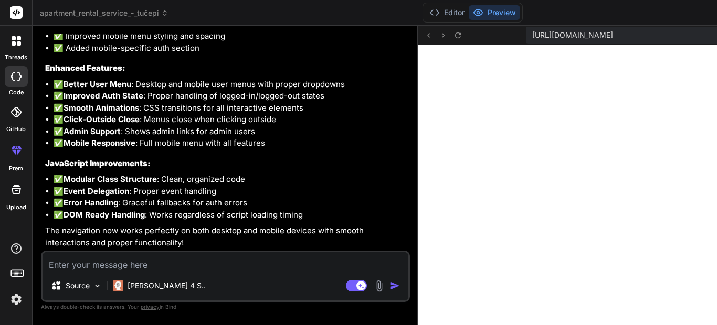
scroll to position [609, 0]
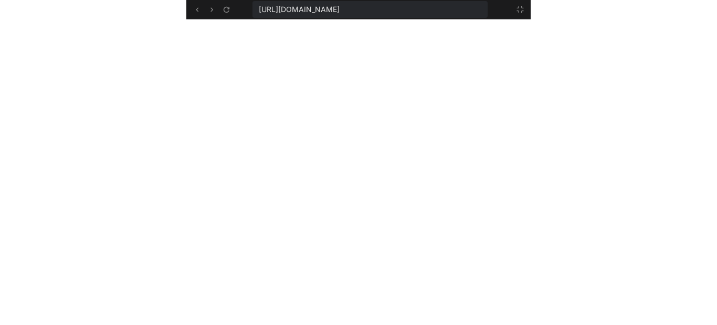
scroll to position [6684, 0]
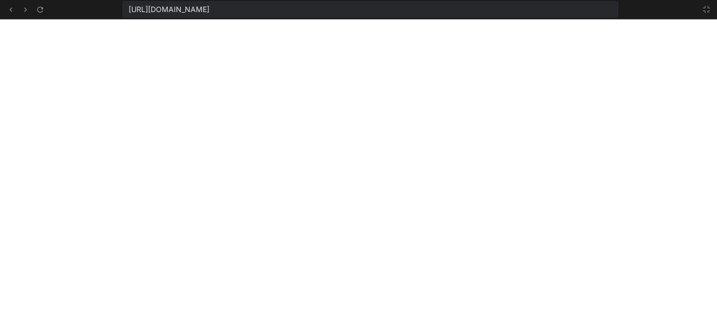
type textarea "x"
click at [707, 7] on icon at bounding box center [706, 9] width 8 height 8
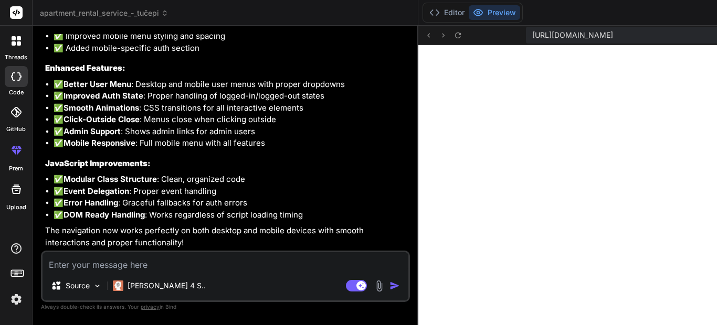
scroll to position [745, 0]
click at [454, 34] on icon at bounding box center [458, 35] width 9 height 9
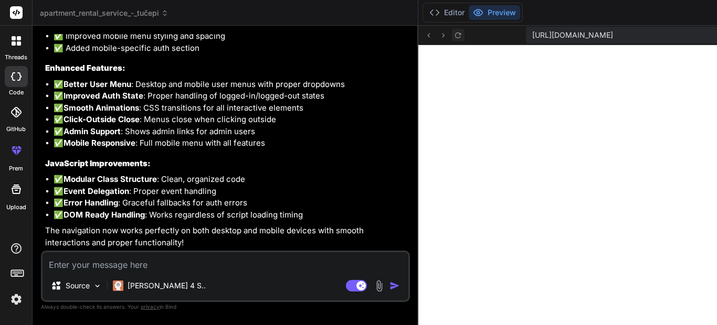
click at [454, 35] on icon at bounding box center [458, 35] width 9 height 9
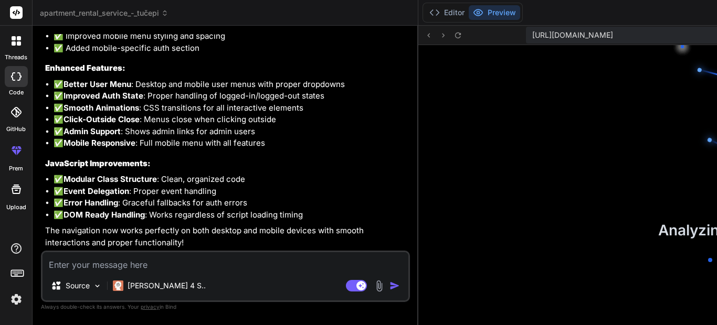
scroll to position [1029, 0]
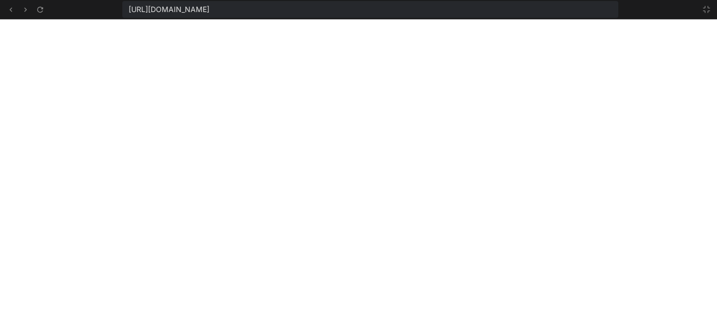
scroll to position [1186, 0]
click at [705, 11] on icon at bounding box center [706, 9] width 8 height 8
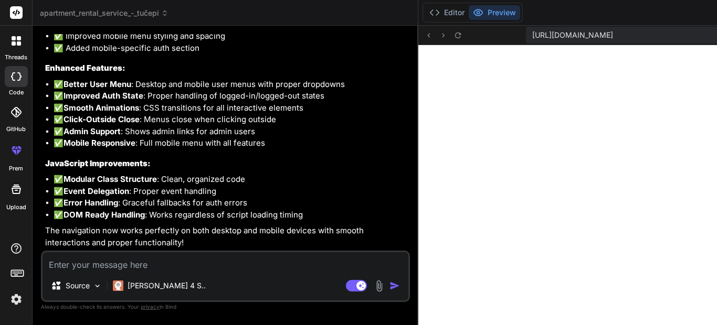
scroll to position [1207, 0]
click at [271, 225] on div "Bind AI Web Search Created with Pixso. Code Generator You create a comprehensiv…" at bounding box center [226, 175] width 386 height 299
drag, startPoint x: 152, startPoint y: 127, endPoint x: 44, endPoint y: 117, distance: 109.1
click at [44, 117] on div "You create a comprehensive website for an apartment rental service in Tučepi us…" at bounding box center [226, 142] width 367 height 217
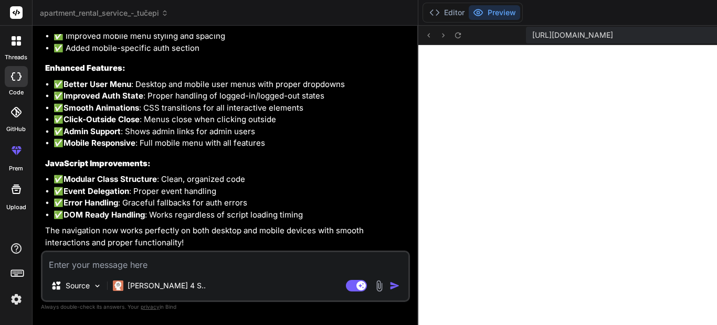
copy p "Language switcher doesn't work and burger button on mobile devices doesn't work"
click at [69, 258] on textarea at bounding box center [226, 261] width 366 height 19
type textarea "S"
type textarea "x"
type textarea "St"
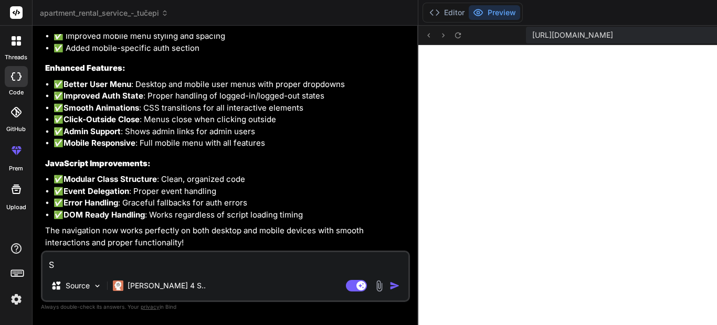
type textarea "x"
type textarea "Sti"
type textarea "x"
type textarea "Stil"
type textarea "x"
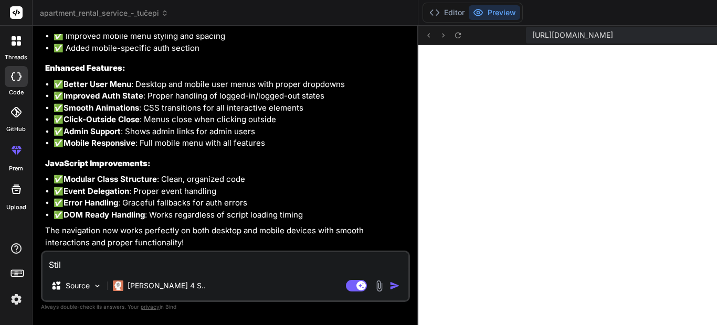
type textarea "Still"
type textarea "x"
type textarea "Still"
type textarea "x"
type textarea "Still a"
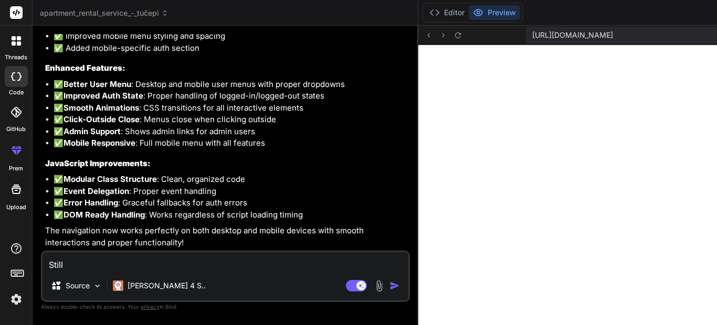
type textarea "x"
type textarea "Still af"
type textarea "x"
type textarea "Still aft"
type textarea "x"
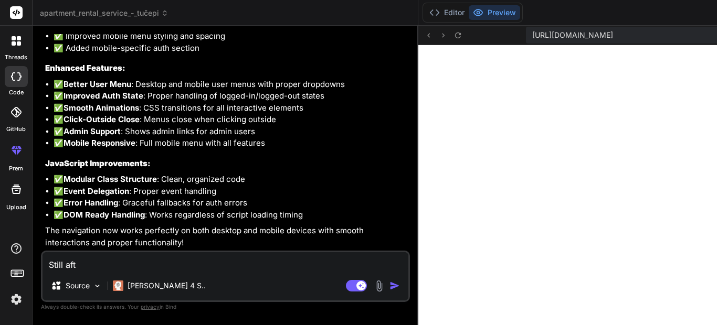
type textarea "Still afte"
type textarea "x"
type textarea "Still after"
type textarea "x"
type textarea "Still after"
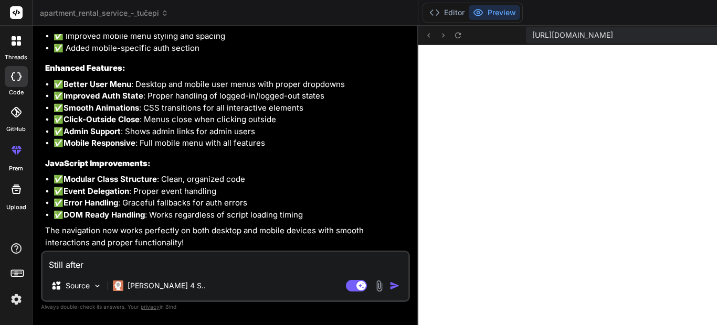
type textarea "x"
type textarea "Still after i"
type textarea "x"
type textarea "Still after im"
type textarea "x"
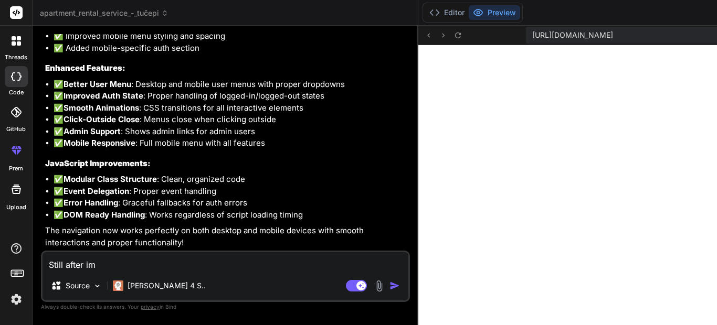
type textarea "Still after imp"
paste textarea "Language switcher doesn't work and burger button on mobile devices doesn't work"
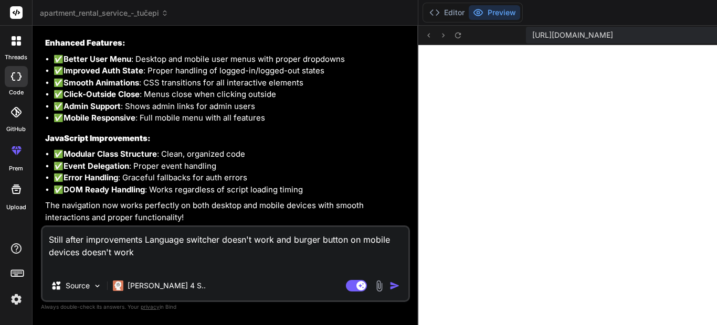
click at [389, 287] on img "button" at bounding box center [394, 286] width 10 height 10
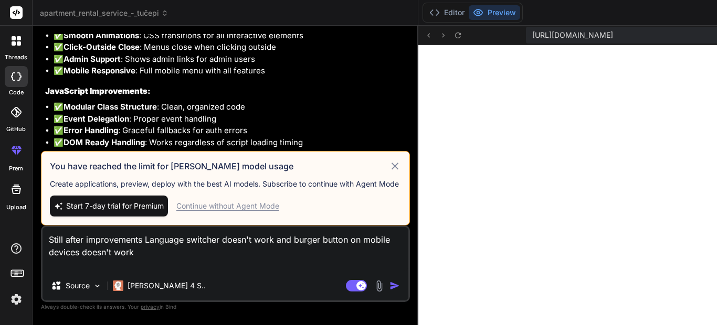
click at [389, 160] on icon at bounding box center [395, 166] width 12 height 13
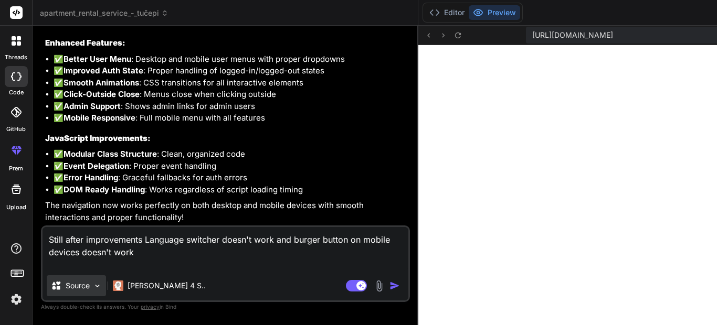
click at [98, 288] on img at bounding box center [97, 286] width 9 height 9
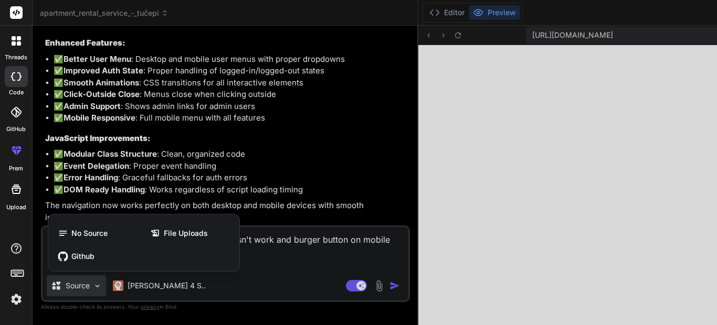
click at [98, 288] on div at bounding box center [358, 162] width 717 height 325
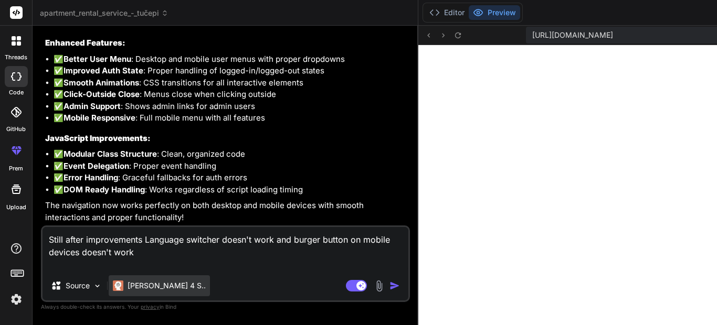
click at [168, 284] on p "[PERSON_NAME] 4 S.." at bounding box center [167, 286] width 78 height 10
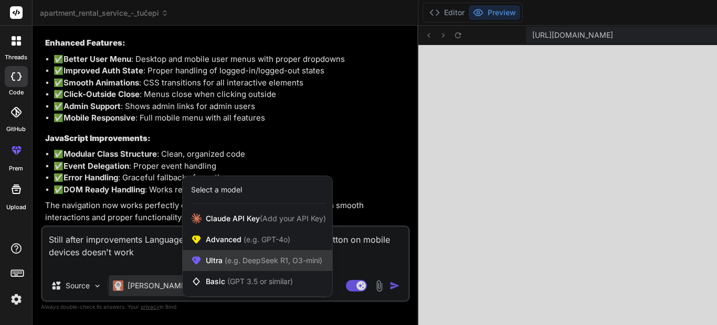
click at [246, 259] on span "(e.g. DeepSeek R1, O3-mini)" at bounding box center [273, 260] width 100 height 9
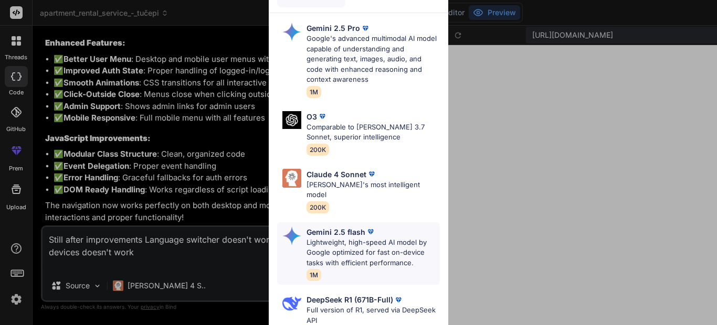
click at [344, 238] on p "Lightweight, high-speed AI model by Google optimized for fast on-device tasks w…" at bounding box center [373, 253] width 133 height 31
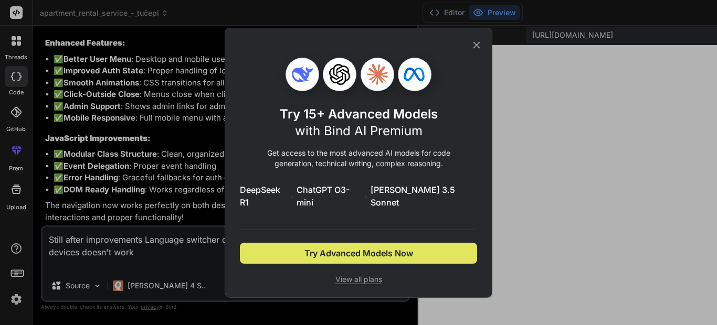
click at [348, 248] on span "Try Advanced Models Now" at bounding box center [358, 253] width 109 height 13
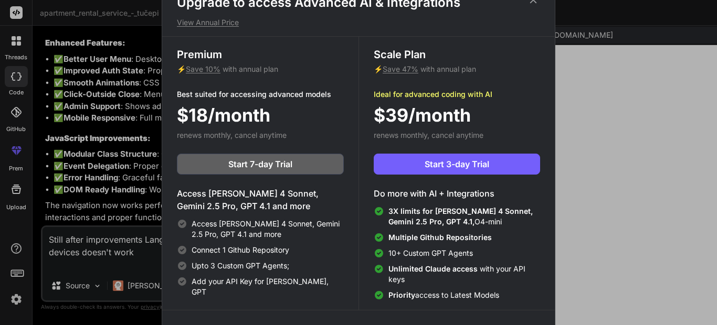
click at [537, 1] on icon at bounding box center [534, 0] width 12 height 12
